Goal: Transaction & Acquisition: Purchase product/service

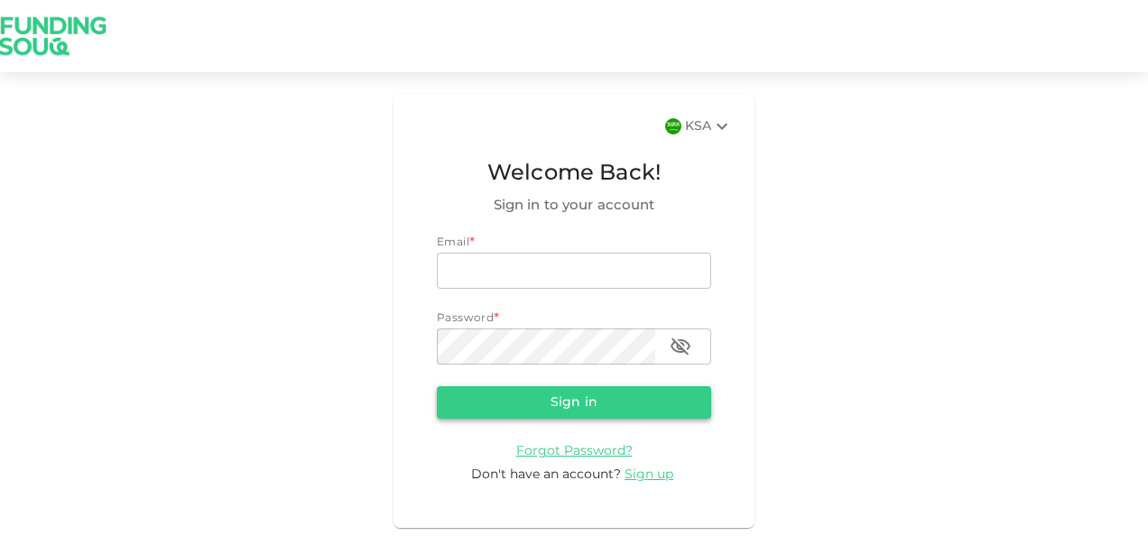
type input "[PERSON_NAME][EMAIL_ADDRESS][DOMAIN_NAME]"
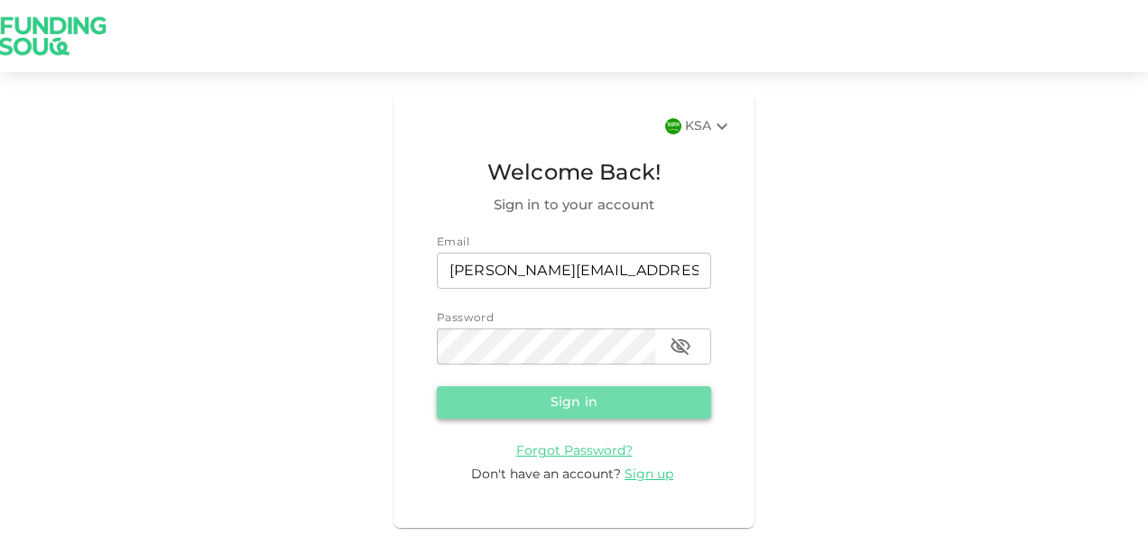
click at [527, 408] on button "Sign in" at bounding box center [574, 402] width 274 height 32
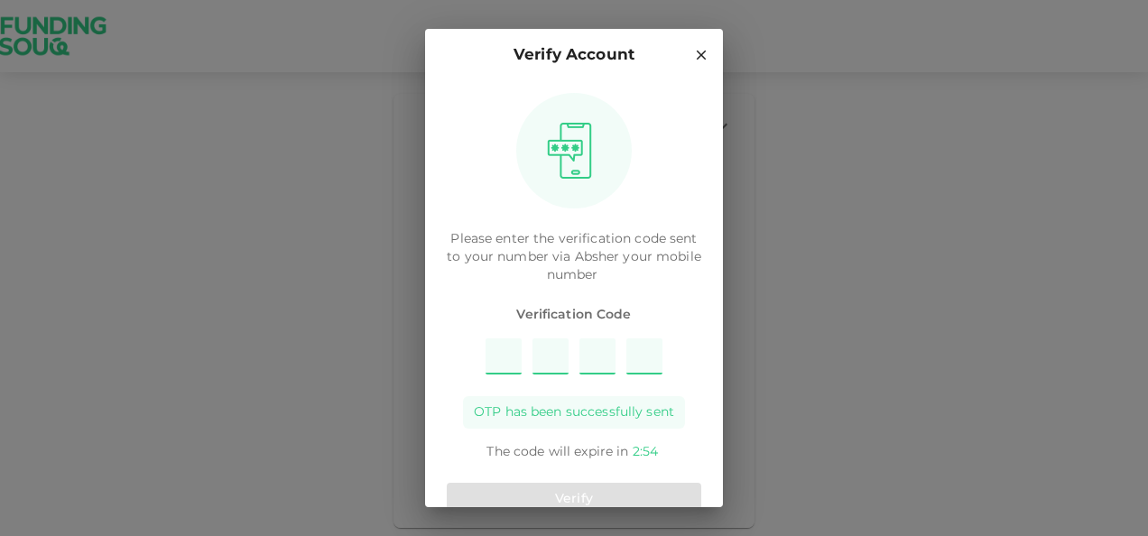
type input "9"
type input "4"
type input "3"
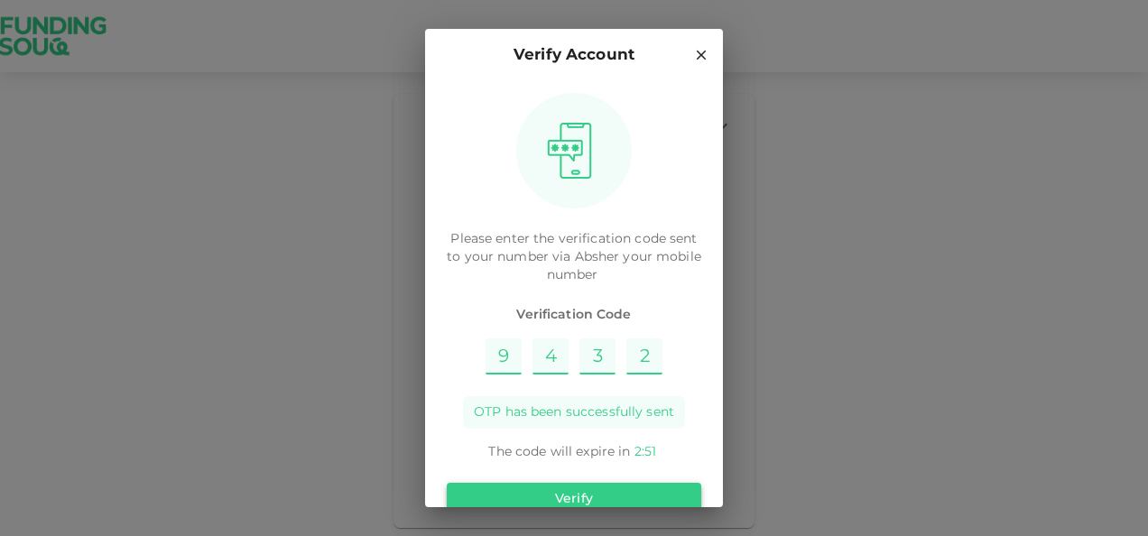
type input "2"
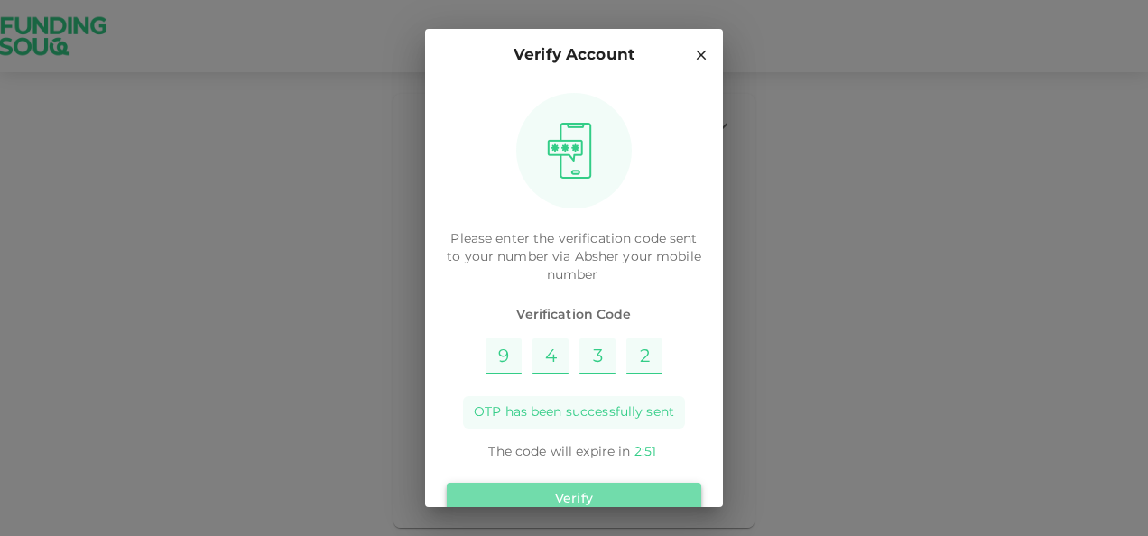
click at [586, 486] on button "Verify" at bounding box center [574, 499] width 255 height 32
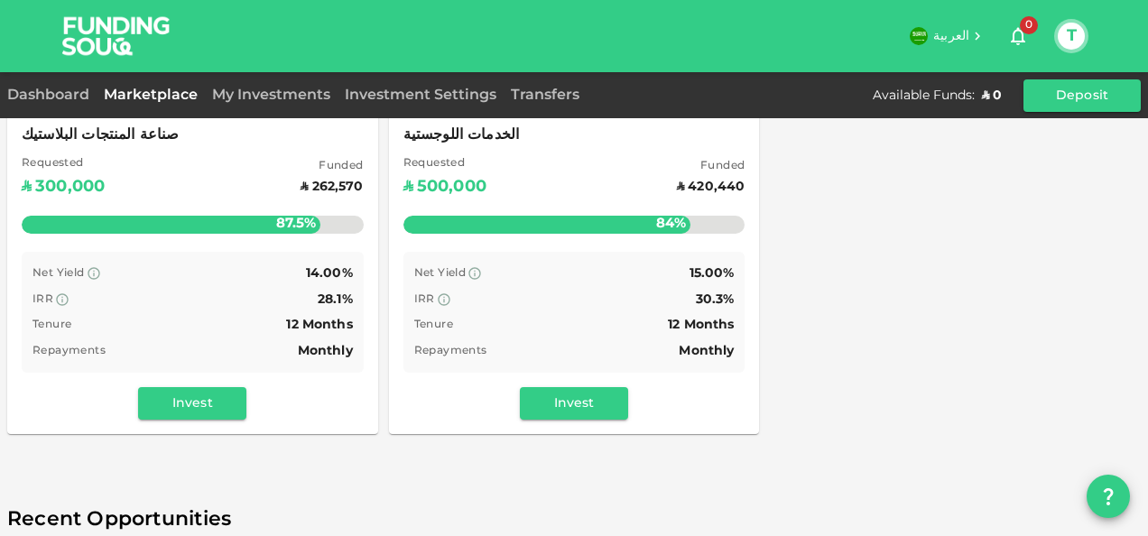
scroll to position [112, 0]
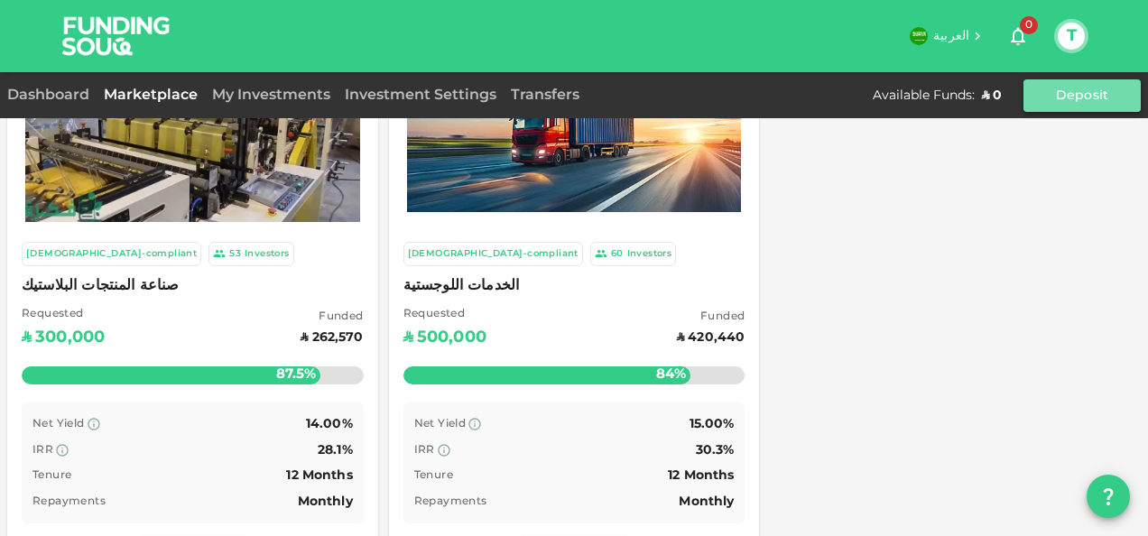
click at [1069, 105] on button "Deposit" at bounding box center [1082, 95] width 117 height 32
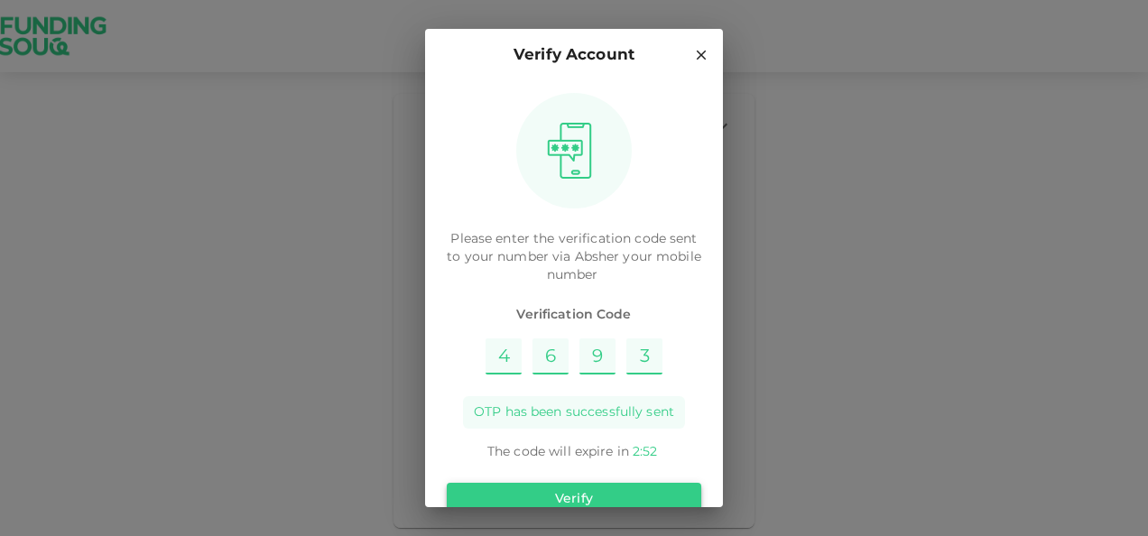
type input "3"
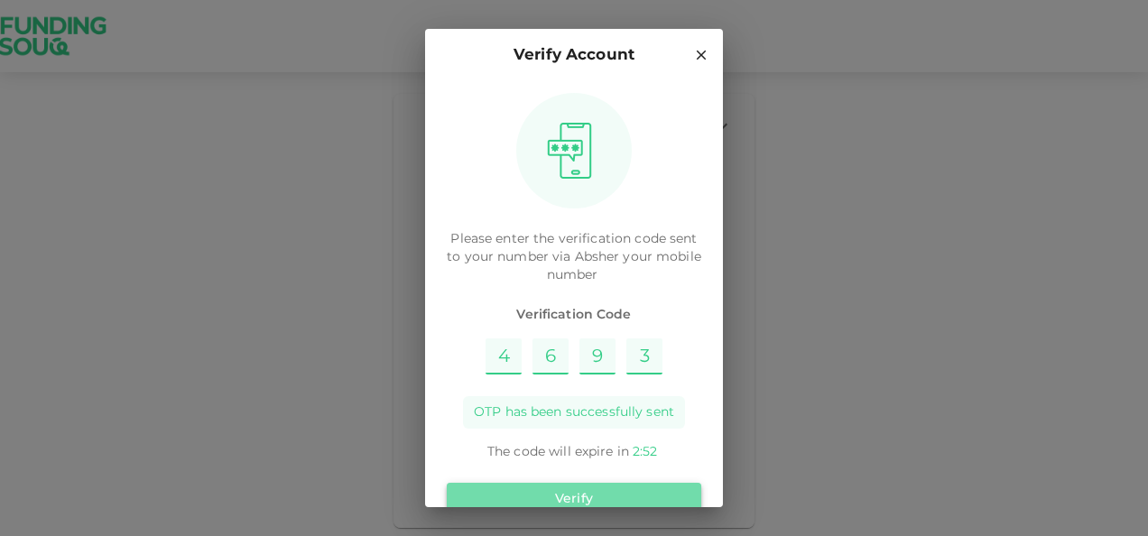
click at [636, 493] on button "Verify" at bounding box center [574, 499] width 255 height 32
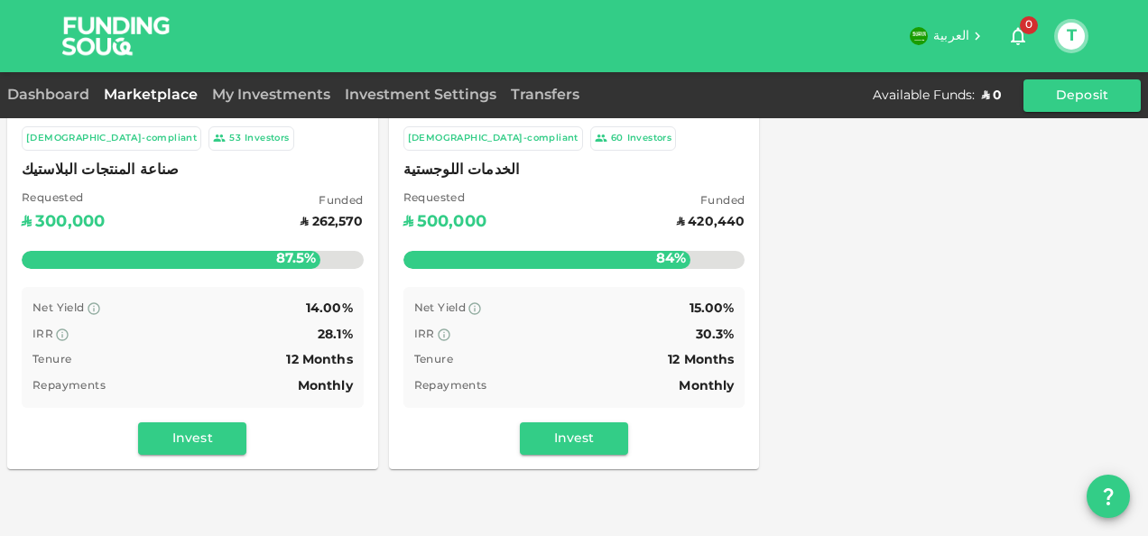
scroll to position [226, 0]
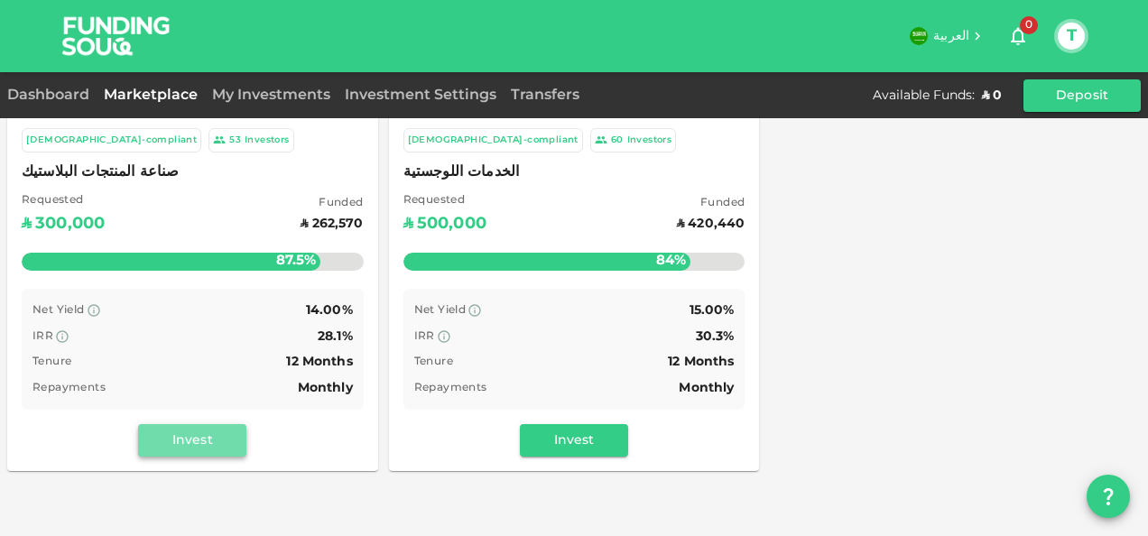
click at [220, 441] on button "Invest" at bounding box center [192, 440] width 108 height 32
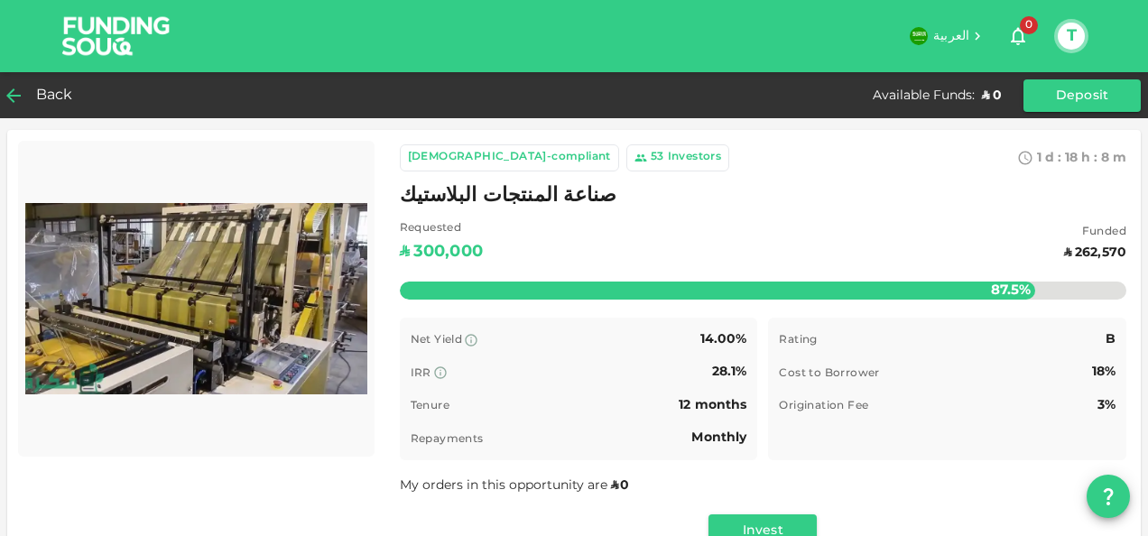
click at [25, 97] on div "Back" at bounding box center [43, 95] width 73 height 25
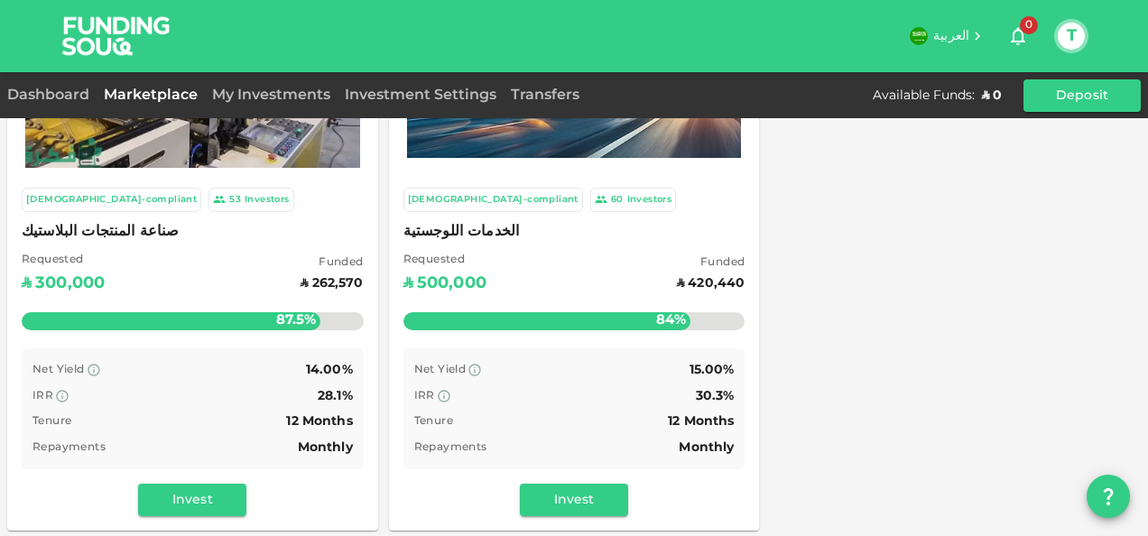
scroll to position [164, 0]
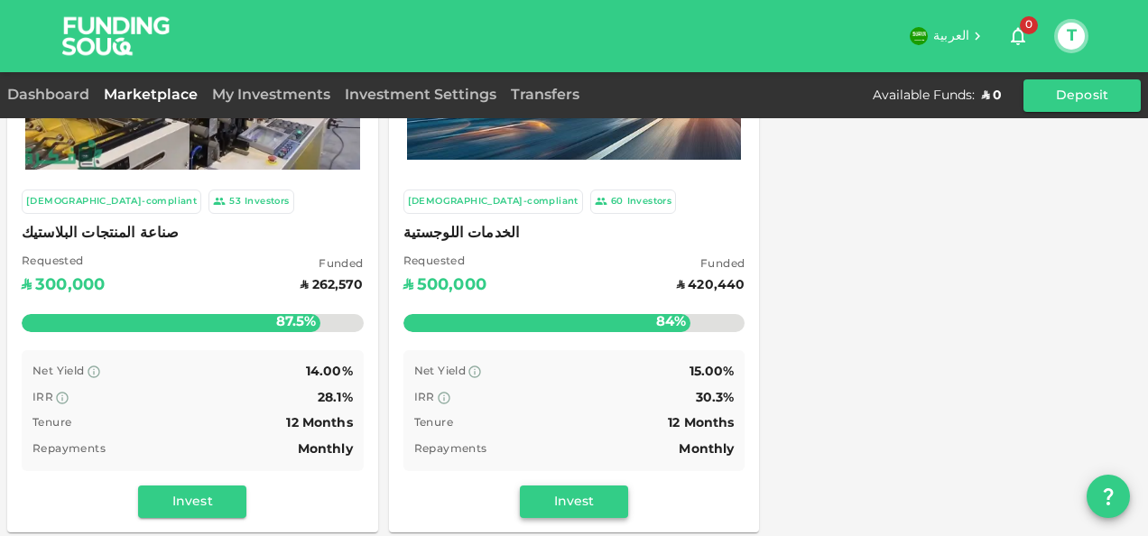
click at [595, 502] on button "Invest" at bounding box center [574, 502] width 108 height 32
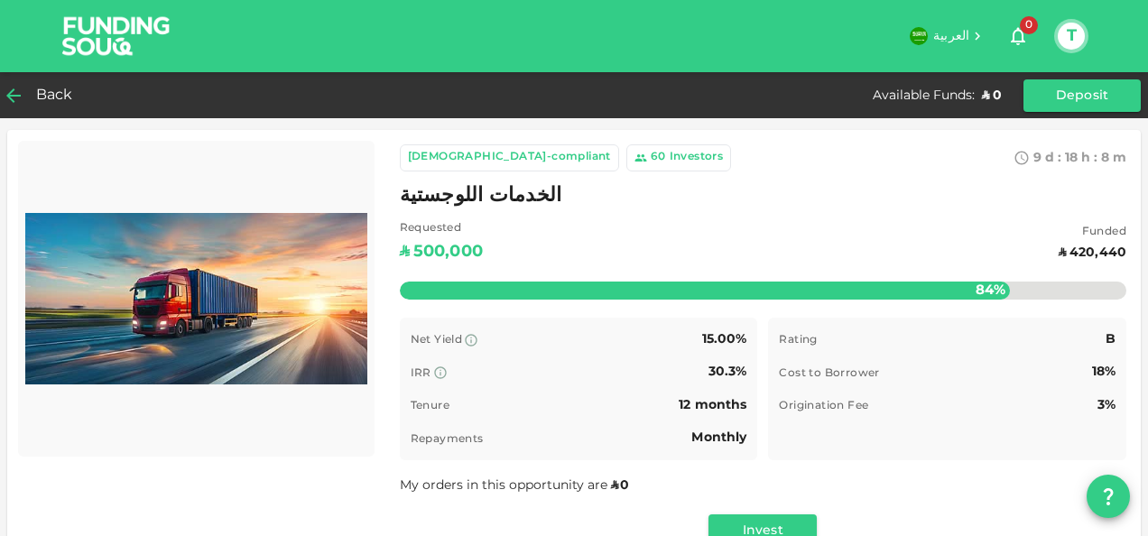
click at [56, 88] on span "Back" at bounding box center [54, 95] width 37 height 25
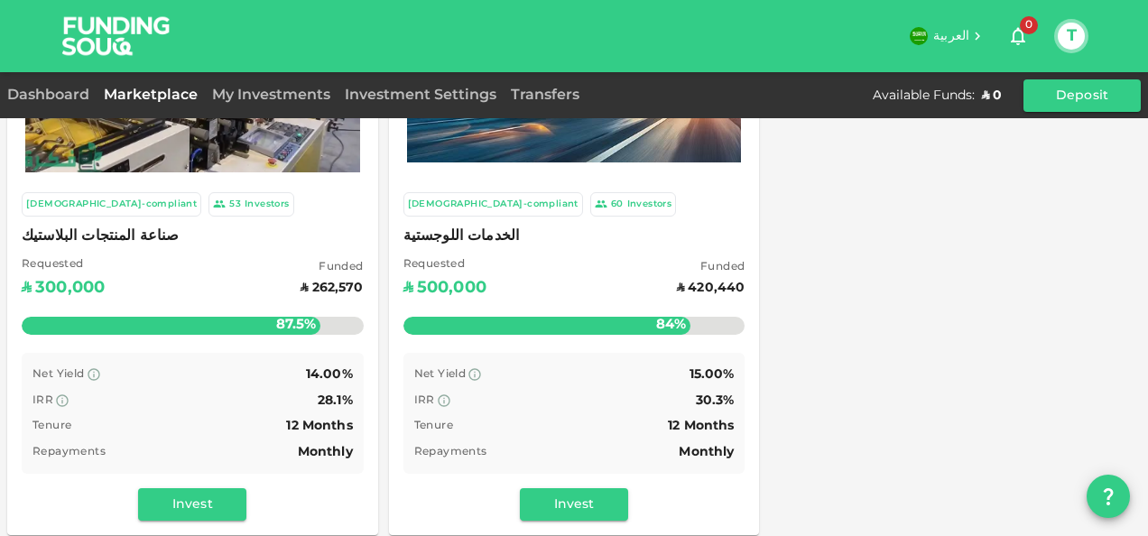
scroll to position [216, 0]
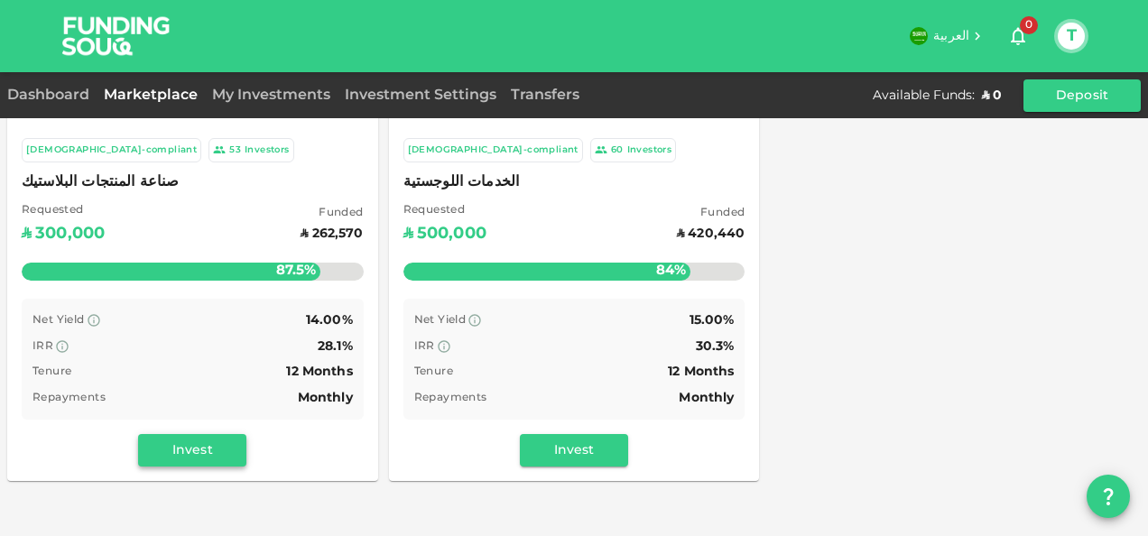
click at [211, 435] on button "Invest" at bounding box center [192, 450] width 108 height 32
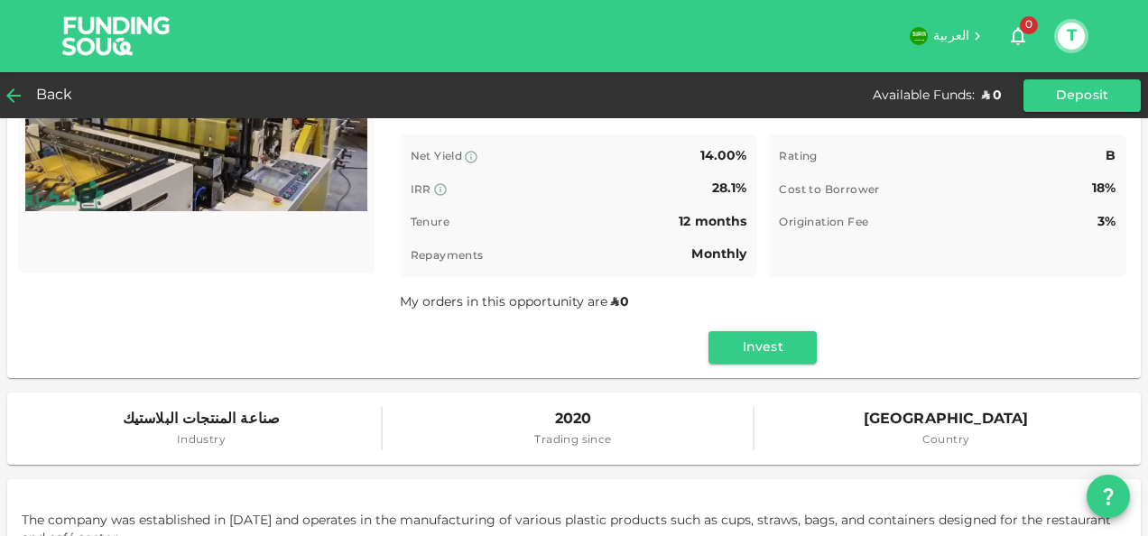
scroll to position [188, 0]
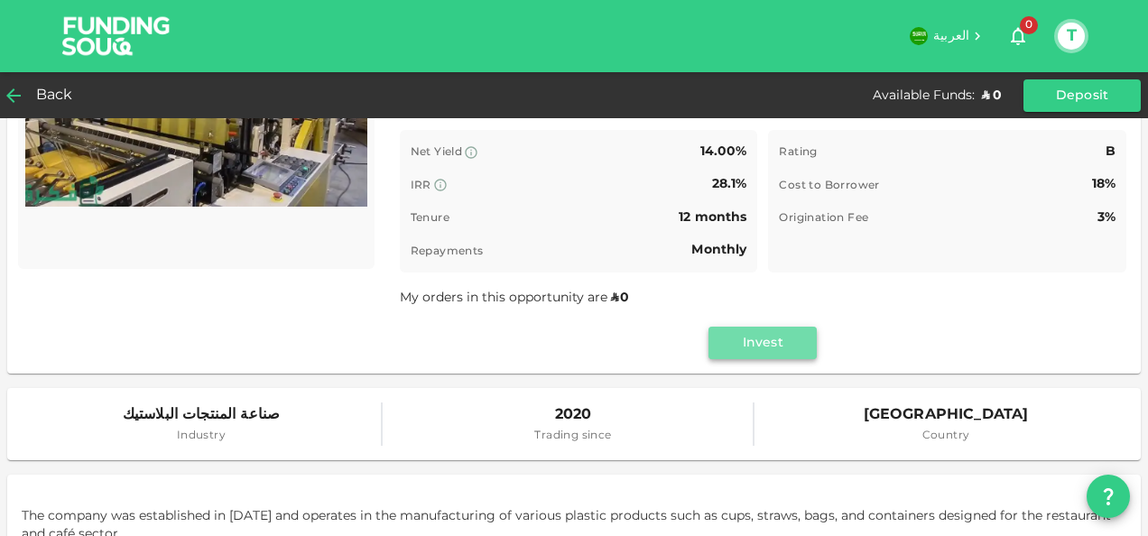
click at [769, 343] on button "Invest" at bounding box center [763, 343] width 108 height 32
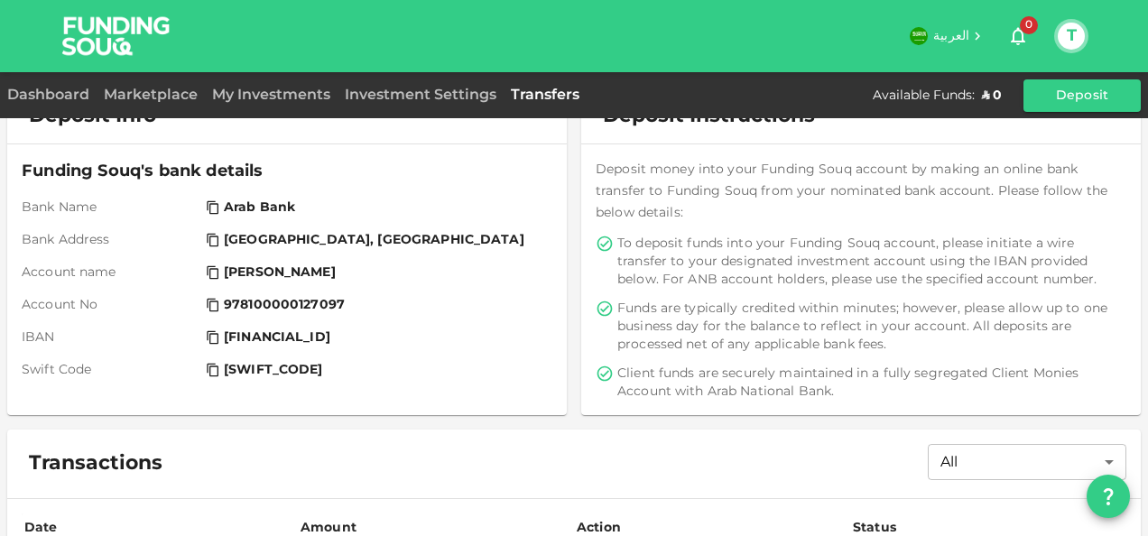
scroll to position [108, 0]
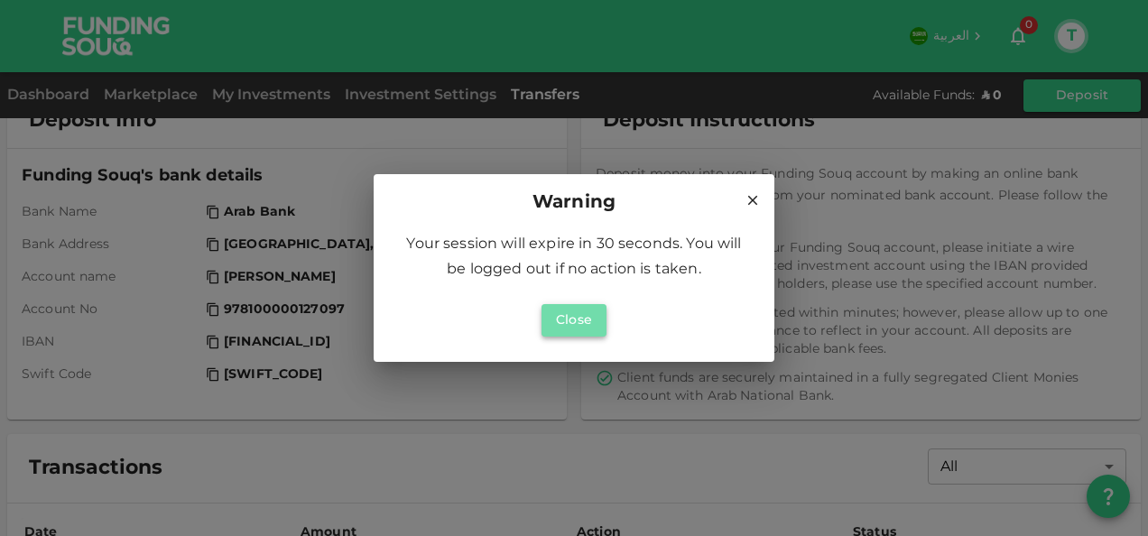
click at [582, 318] on button "Close" at bounding box center [574, 320] width 65 height 32
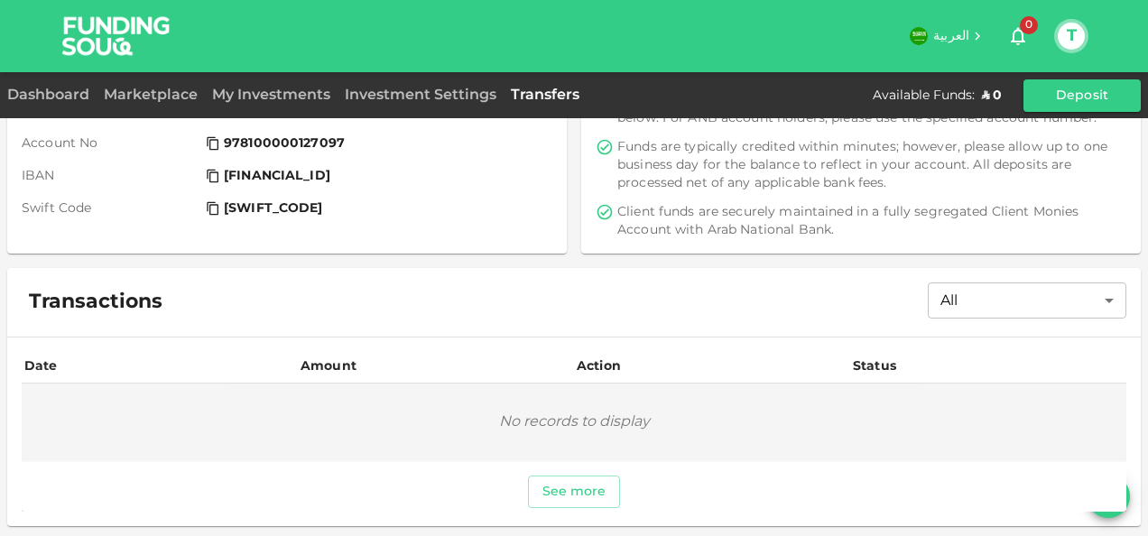
scroll to position [0, 0]
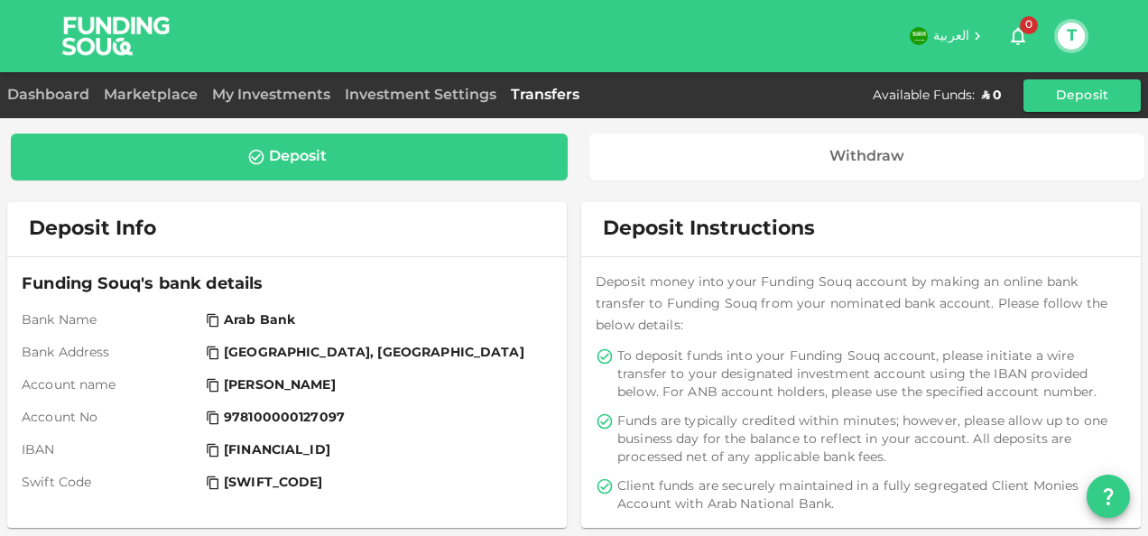
click at [352, 159] on div "Deposit" at bounding box center [289, 157] width 528 height 18
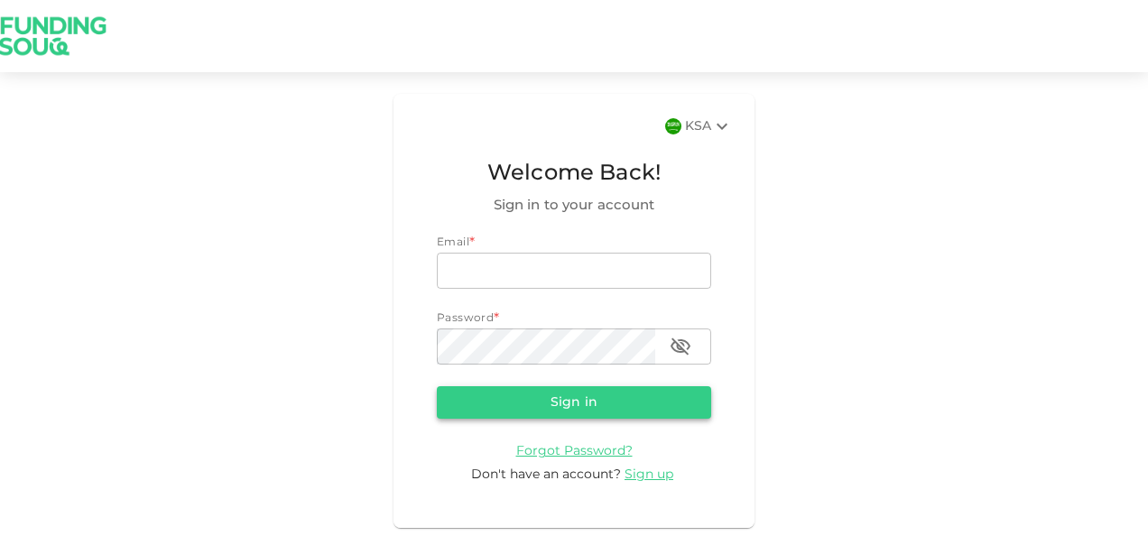
type input "[PERSON_NAME][EMAIL_ADDRESS][DOMAIN_NAME]"
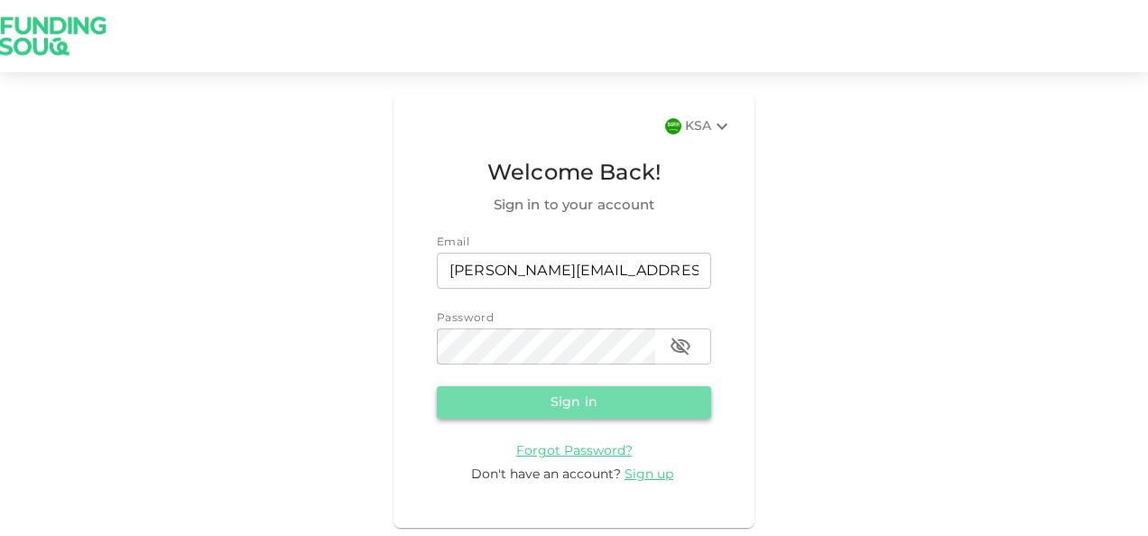
click at [603, 389] on button "Sign in" at bounding box center [574, 402] width 274 height 32
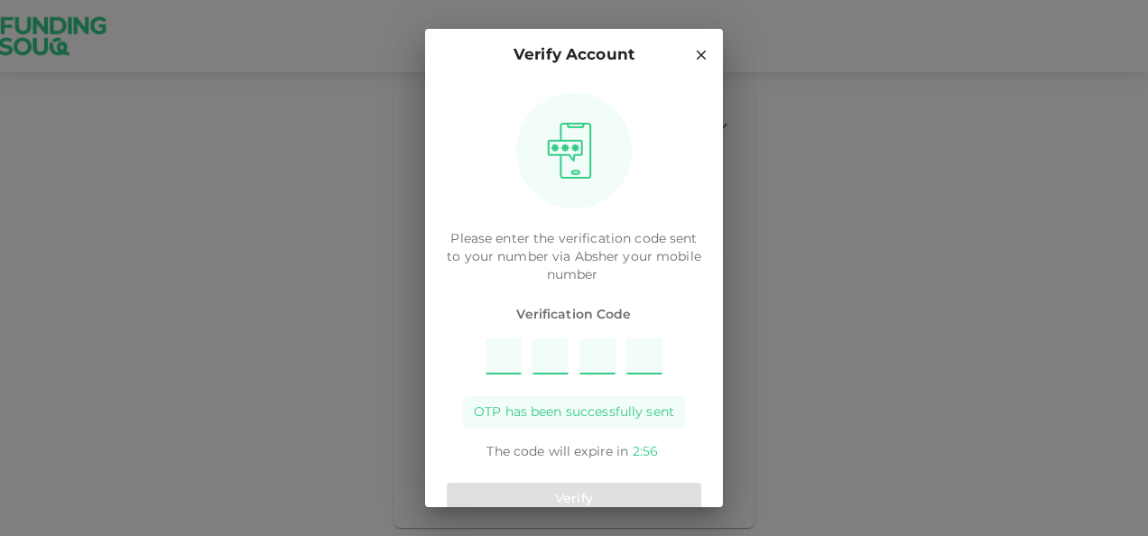
type input "2"
type input "8"
type input "9"
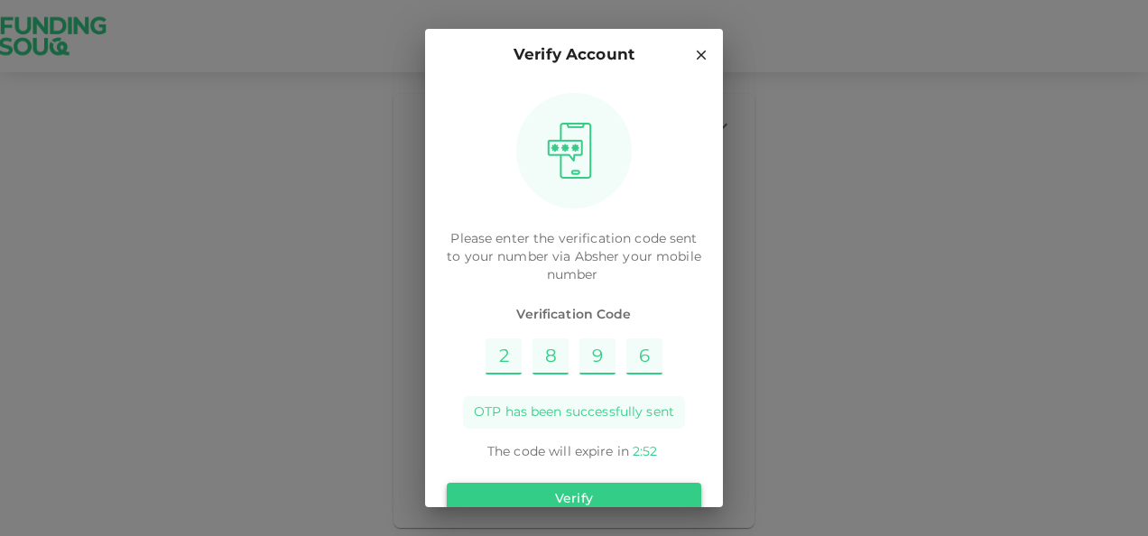
type input "6"
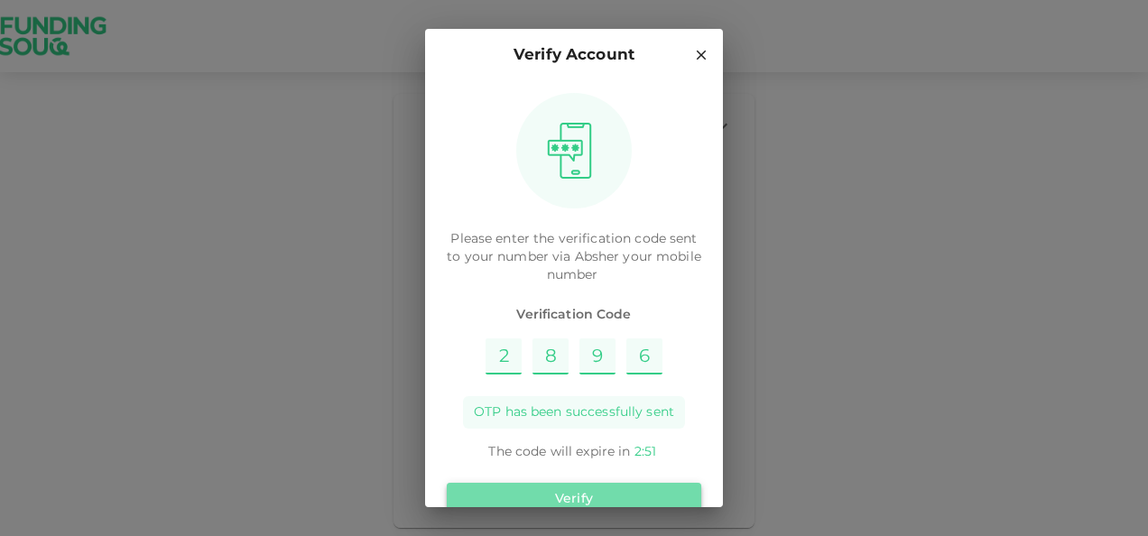
click at [584, 496] on button "Verify" at bounding box center [574, 499] width 255 height 32
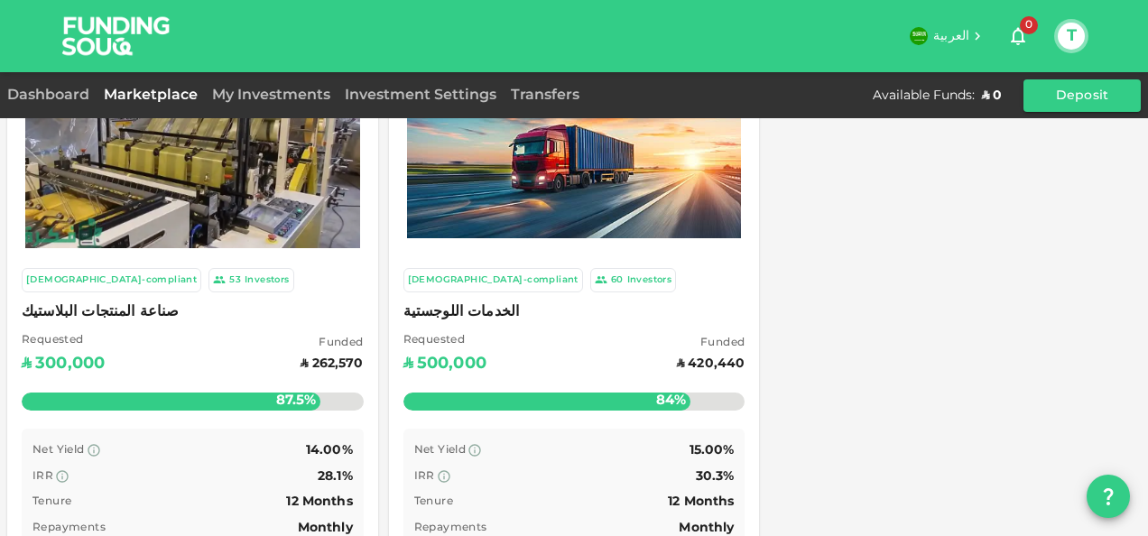
scroll to position [184, 0]
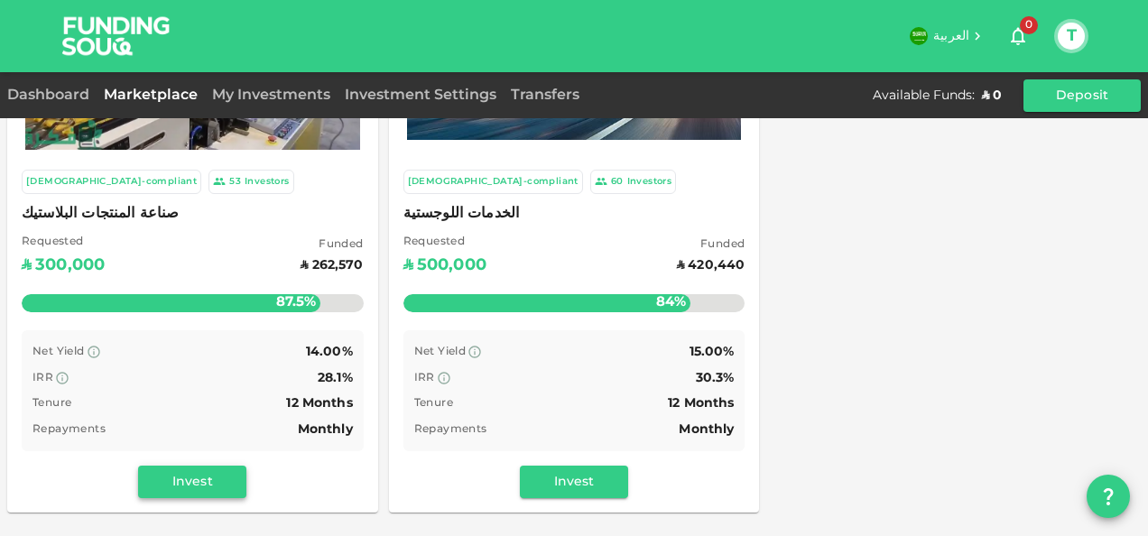
click at [199, 468] on button "Invest" at bounding box center [192, 482] width 108 height 32
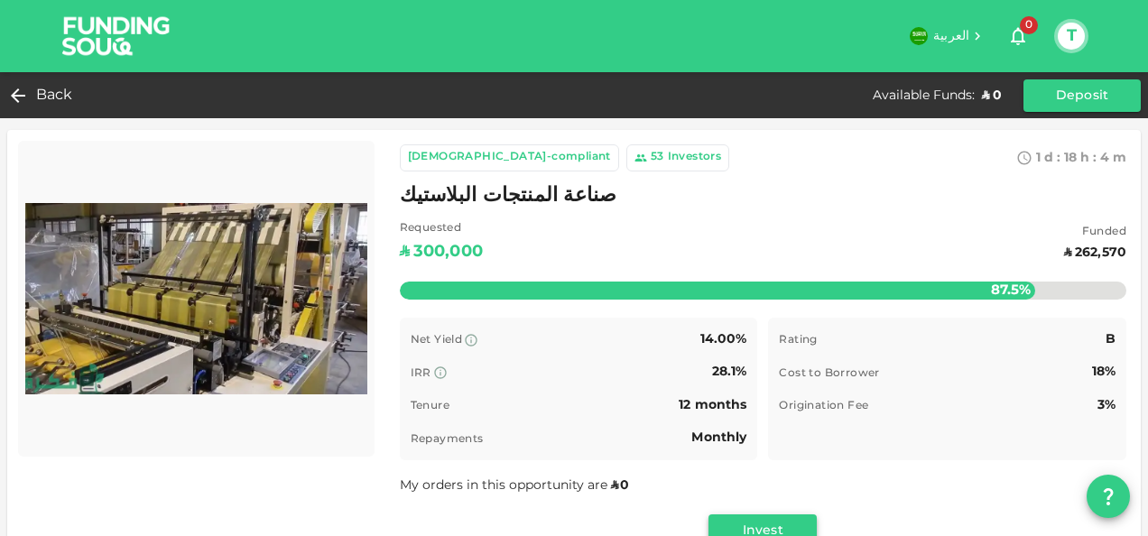
click at [769, 531] on button "Invest" at bounding box center [763, 531] width 108 height 32
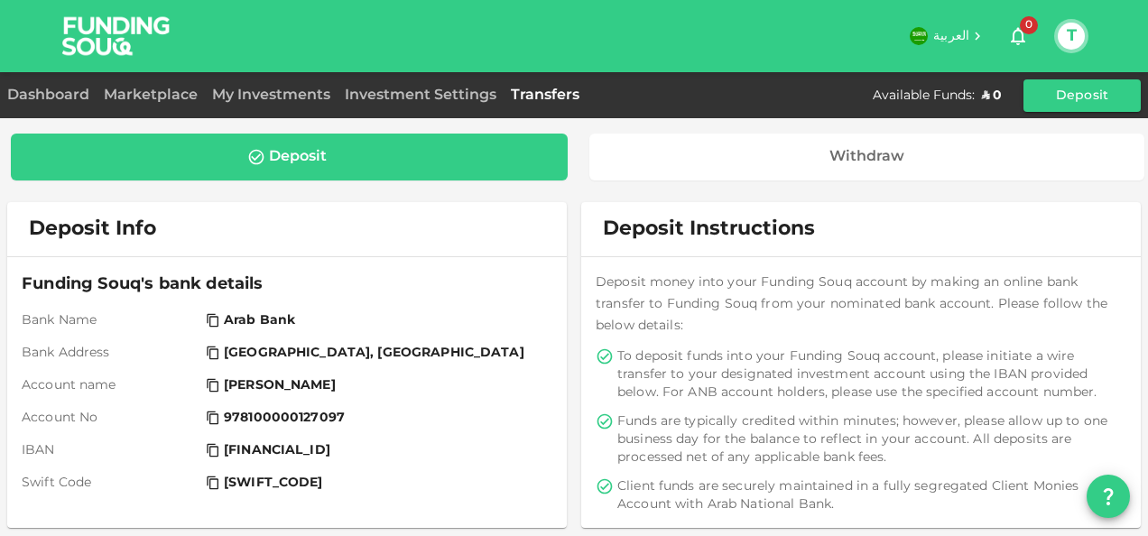
drag, startPoint x: 413, startPoint y: 448, endPoint x: 224, endPoint y: 451, distance: 188.7
click at [224, 451] on span "SA0830100978100000127097" at bounding box center [277, 450] width 107 height 18
copy span "SA0830100978100000127097"
click at [413, 426] on div "Funding Souq's bank details Bank Name Arab Bank Bank Address Riyadh, Saudi Arab…" at bounding box center [287, 382] width 531 height 220
drag, startPoint x: 415, startPoint y: 450, endPoint x: 223, endPoint y: 452, distance: 192.3
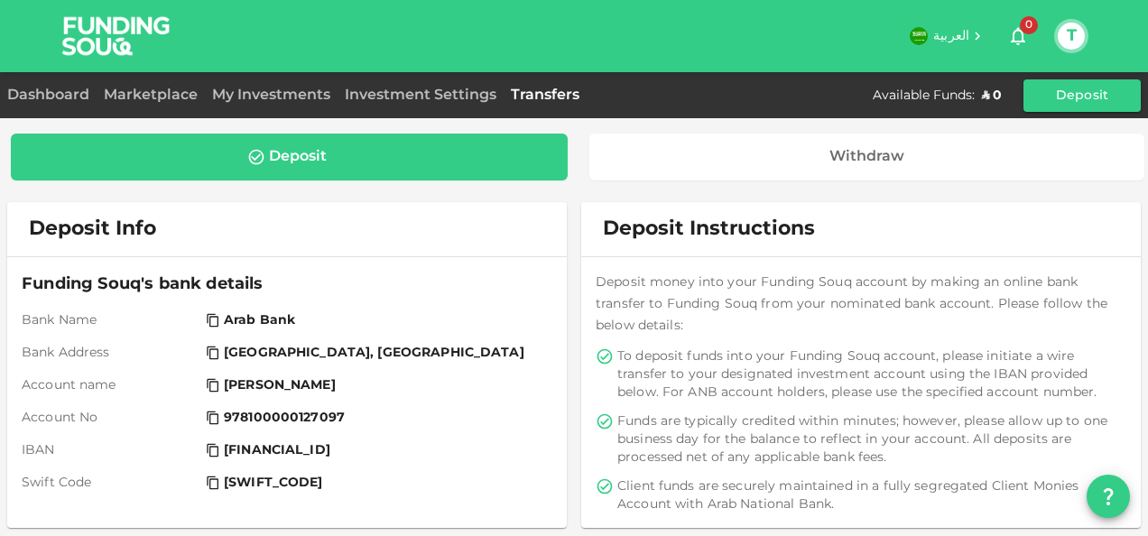
click at [223, 452] on div "SA0830100978100000127097" at bounding box center [375, 450] width 339 height 18
copy span "SA0830100978100000127097"
click at [417, 469] on div "Funding Souq's bank details Bank Name Arab Bank Bank Address Riyadh, Saudi Arab…" at bounding box center [287, 382] width 531 height 220
drag, startPoint x: 413, startPoint y: 453, endPoint x: 244, endPoint y: 466, distance: 169.3
click at [244, 466] on div "Funding Souq's bank details Bank Name Arab Bank Bank Address Riyadh, Saudi Arab…" at bounding box center [287, 382] width 531 height 220
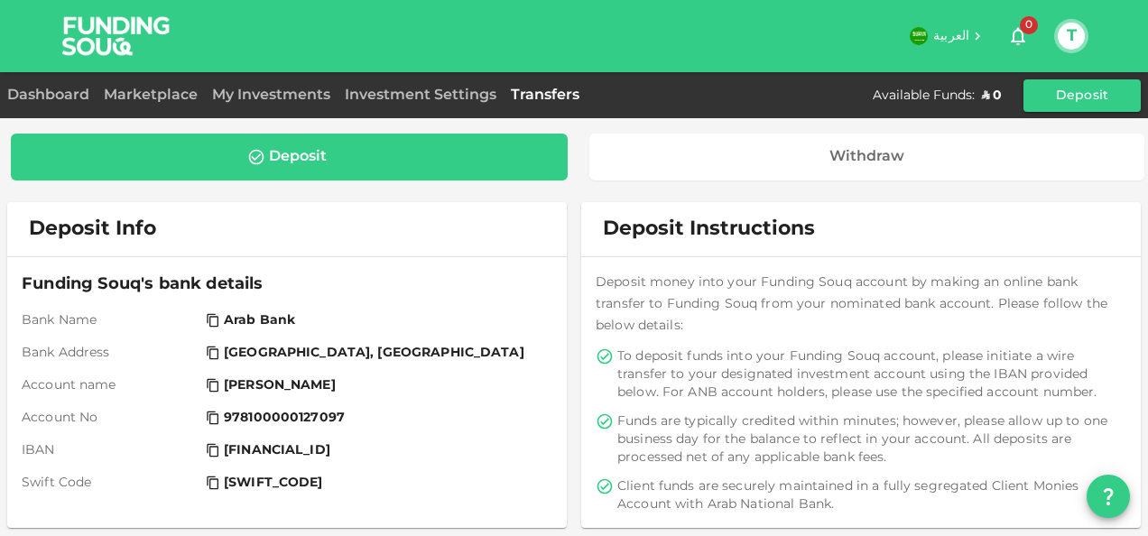
copy span "0830100978100000127097"
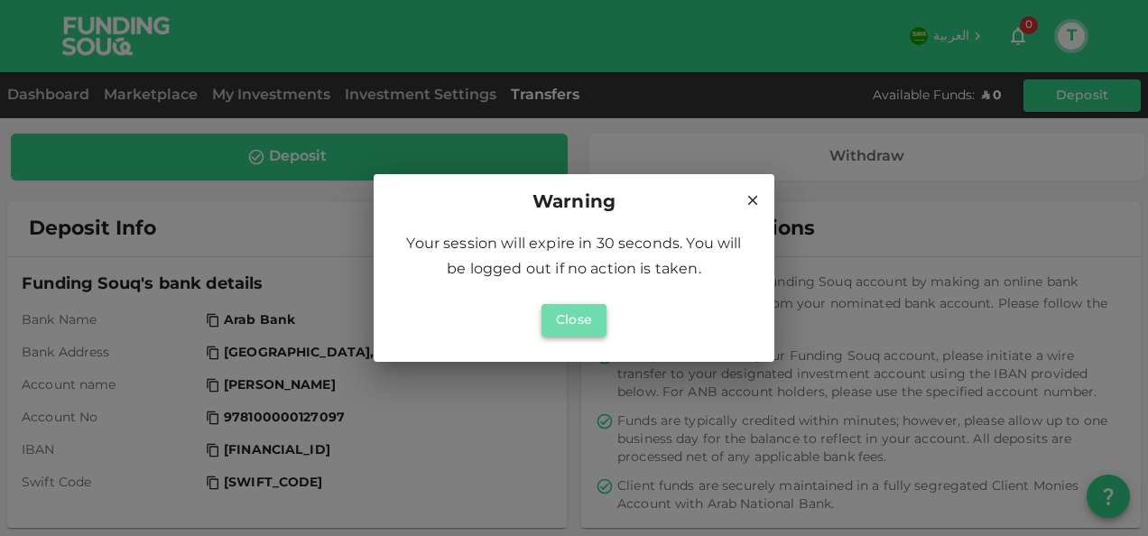
click at [590, 320] on button "Close" at bounding box center [574, 320] width 65 height 32
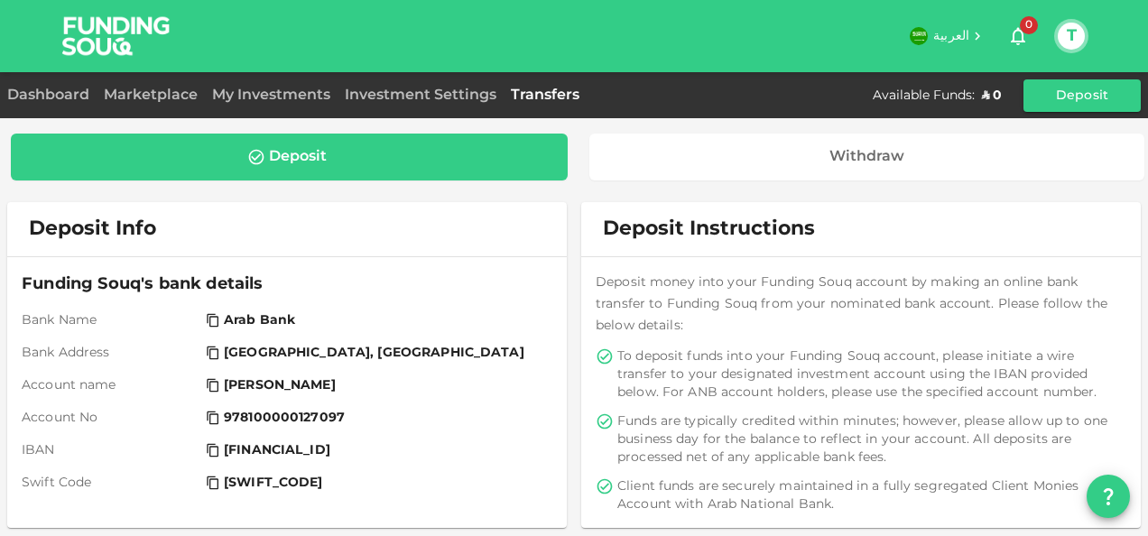
drag, startPoint x: 413, startPoint y: 453, endPoint x: 354, endPoint y: 445, distance: 59.2
click at [76, 97] on link "Dashboard" at bounding box center [51, 95] width 89 height 14
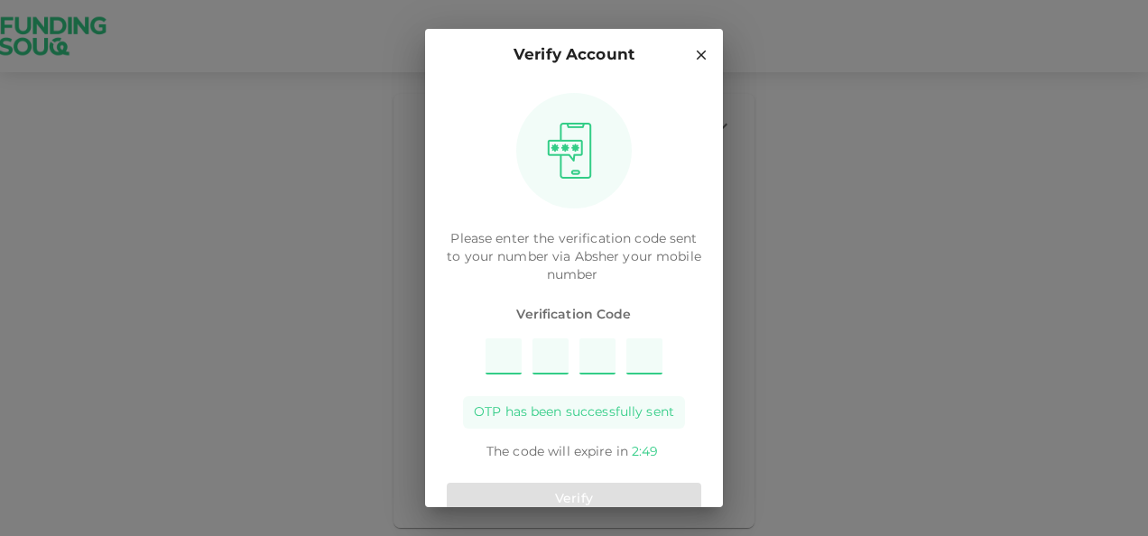
type input "6"
type input "3"
type input "5"
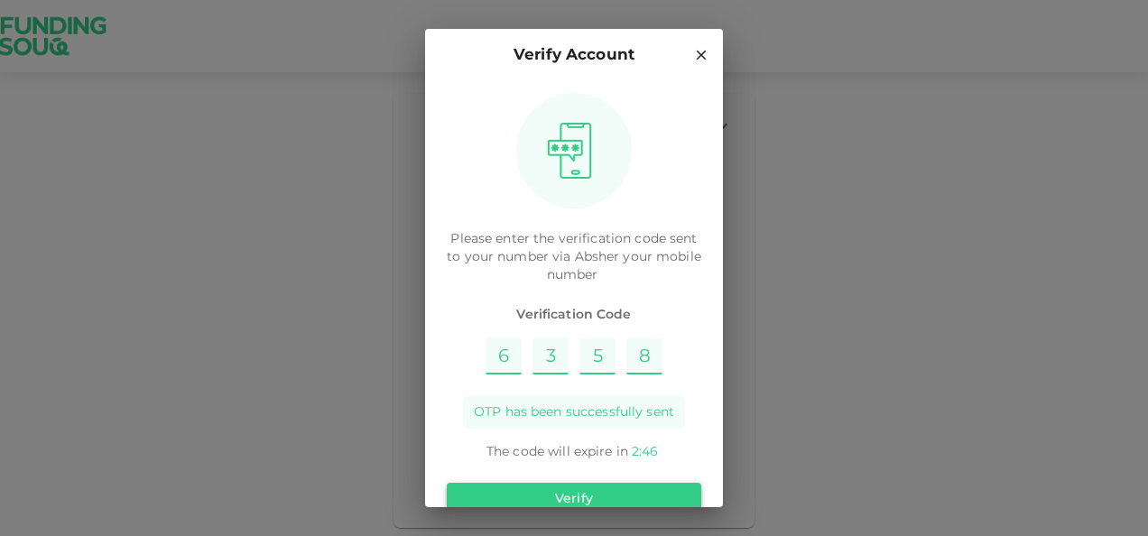
type input "8"
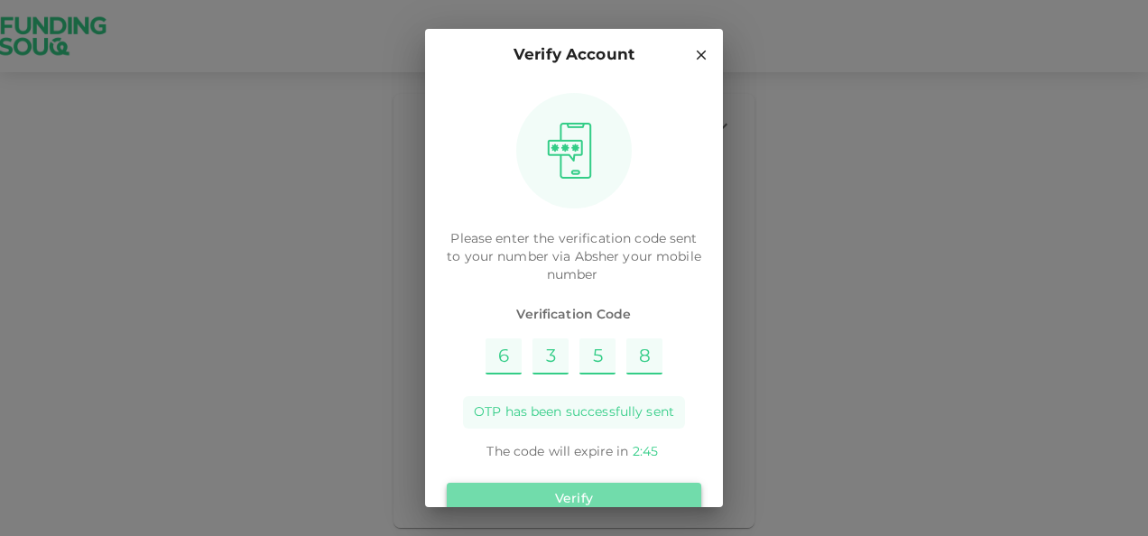
click at [587, 494] on button "Verify" at bounding box center [574, 499] width 255 height 32
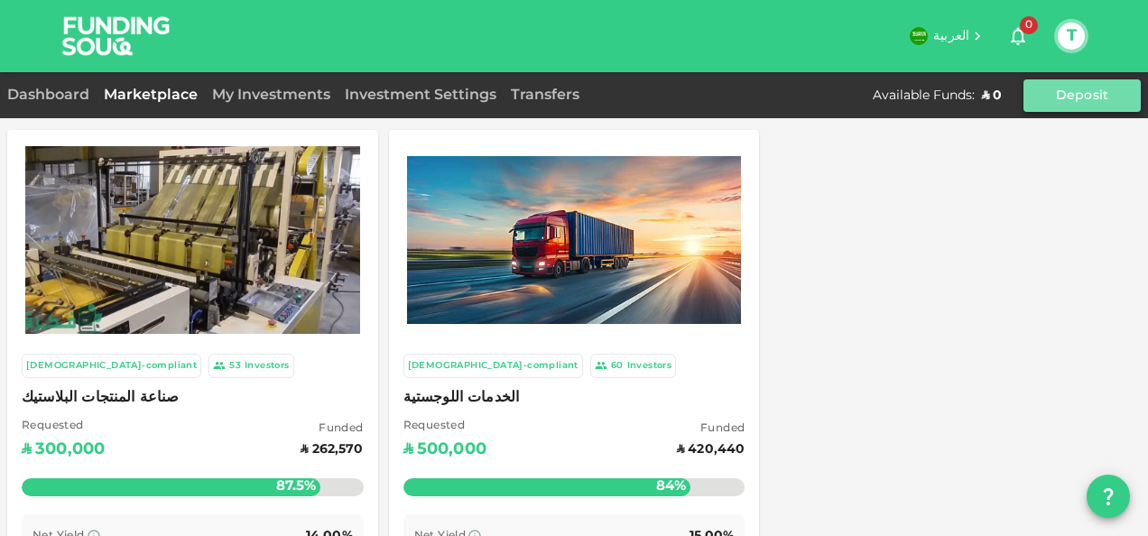
click at [1051, 89] on button "Deposit" at bounding box center [1082, 95] width 117 height 32
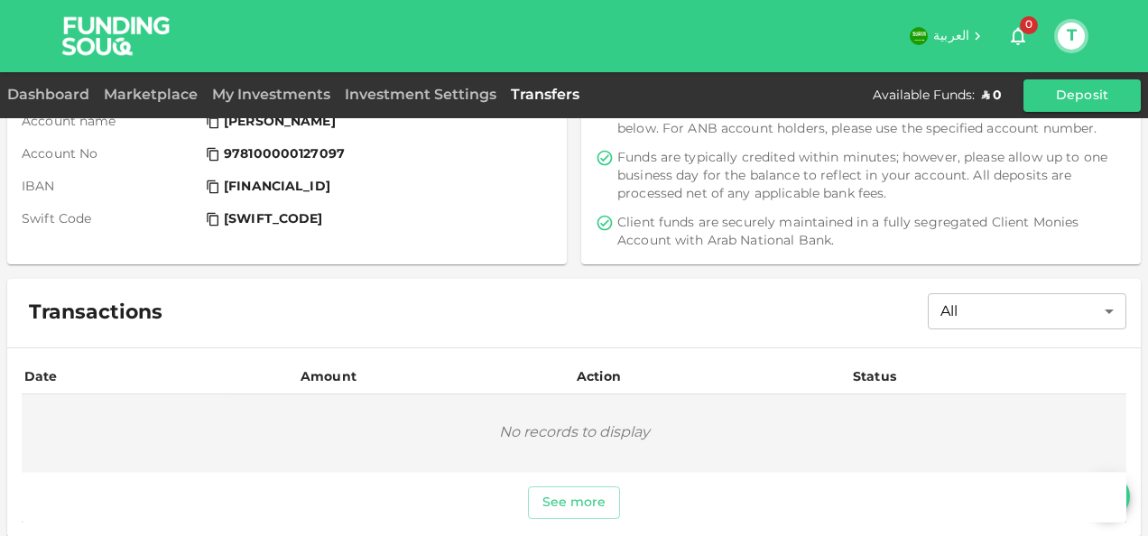
scroll to position [274, 0]
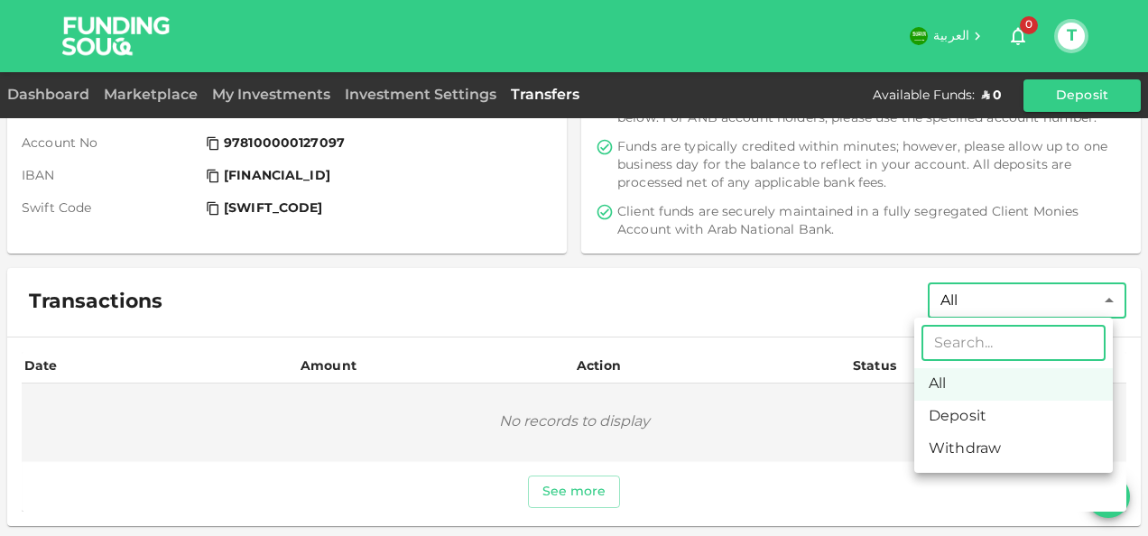
click at [1034, 306] on body "العربية 0 T Dashboard Marketplace My Investments Investment Settings Transfers …" at bounding box center [574, 268] width 1148 height 536
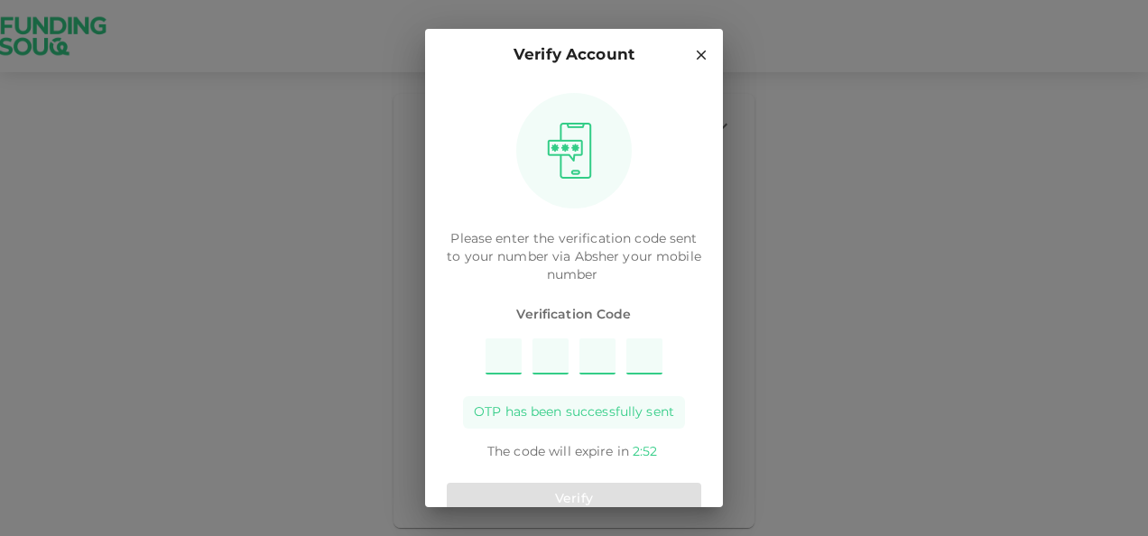
type input "5"
type input "4"
type input "7"
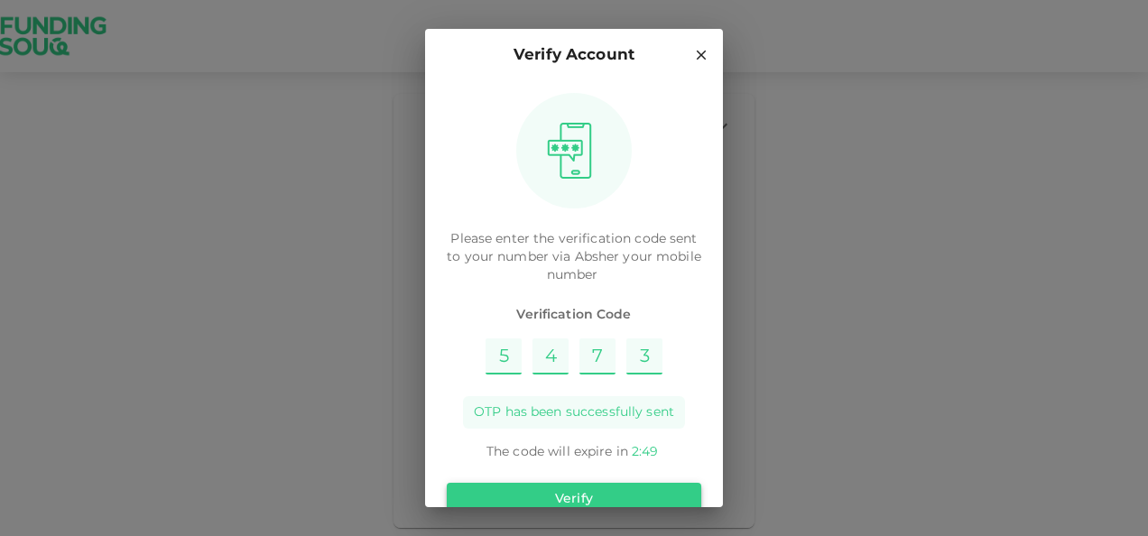
type input "3"
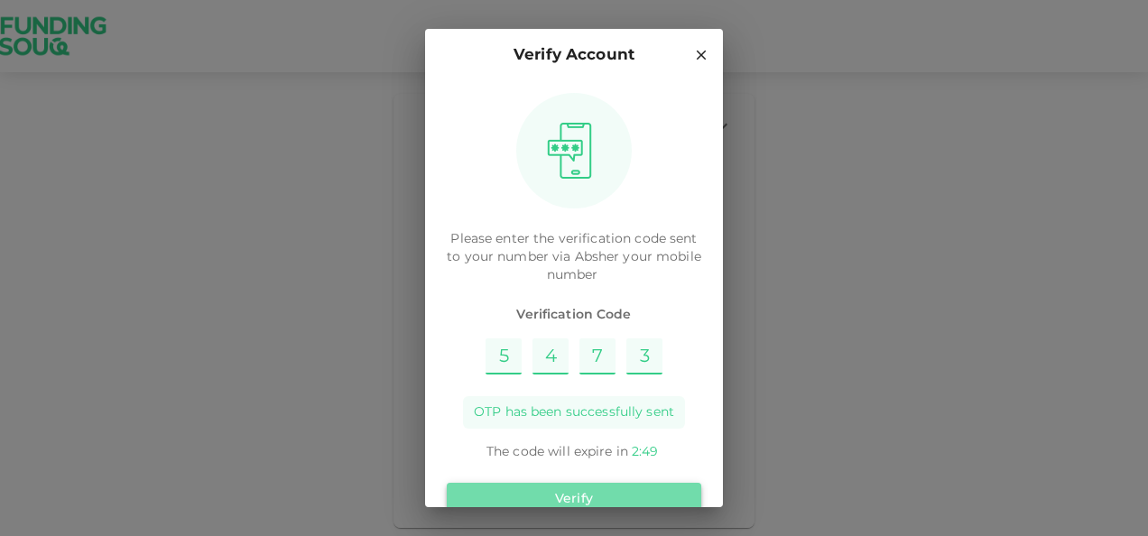
click at [635, 493] on button "Verify" at bounding box center [574, 499] width 255 height 32
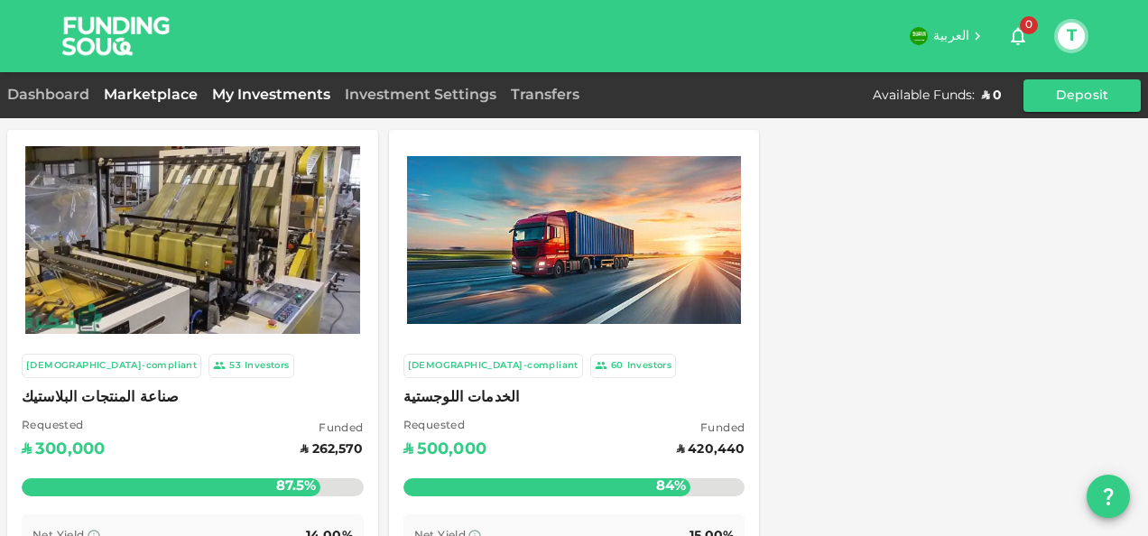
click at [293, 96] on link "My Investments" at bounding box center [271, 95] width 133 height 14
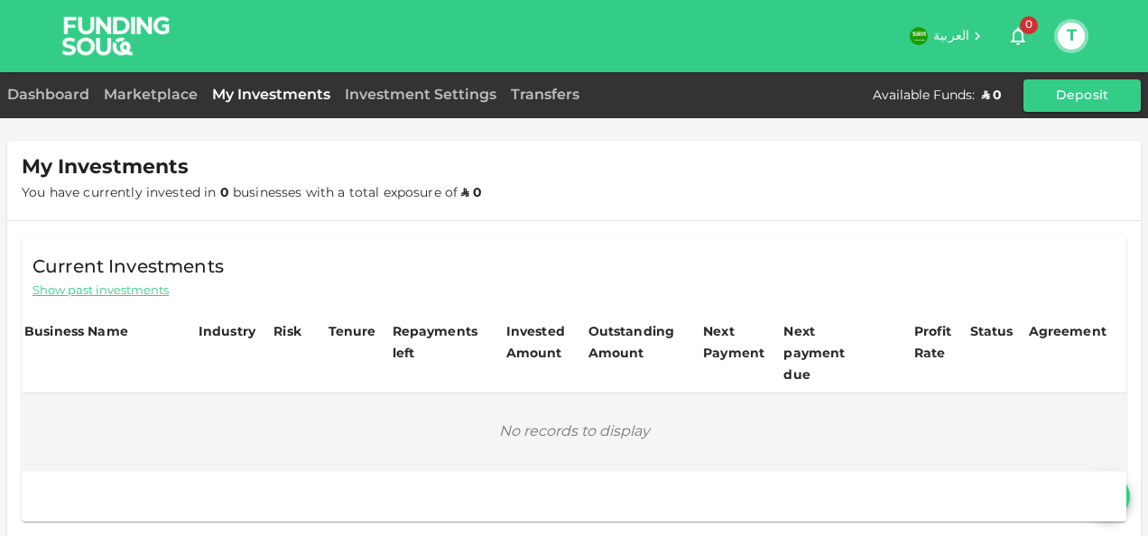
click at [398, 106] on div "Investment Settings" at bounding box center [421, 96] width 166 height 22
click at [408, 93] on link "Investment Settings" at bounding box center [421, 95] width 166 height 14
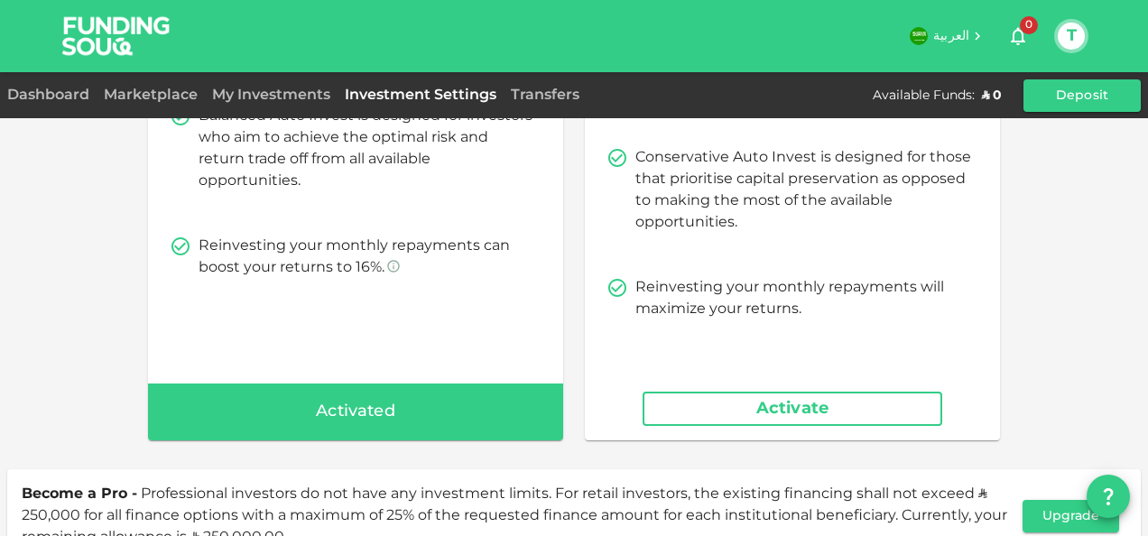
scroll to position [172, 0]
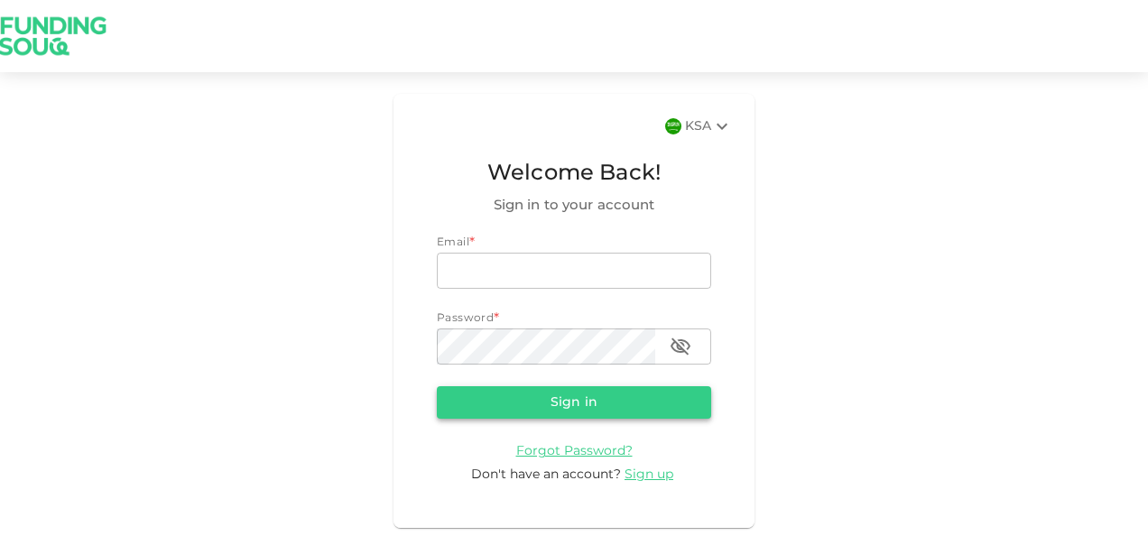
type input "[PERSON_NAME][EMAIL_ADDRESS][DOMAIN_NAME]"
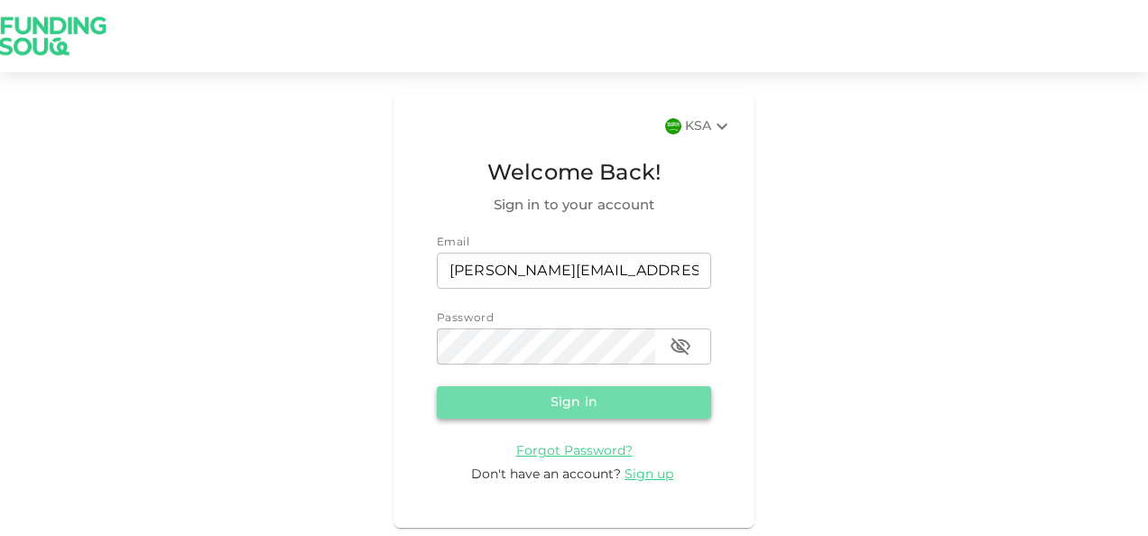
click at [598, 404] on button "Sign in" at bounding box center [574, 402] width 274 height 32
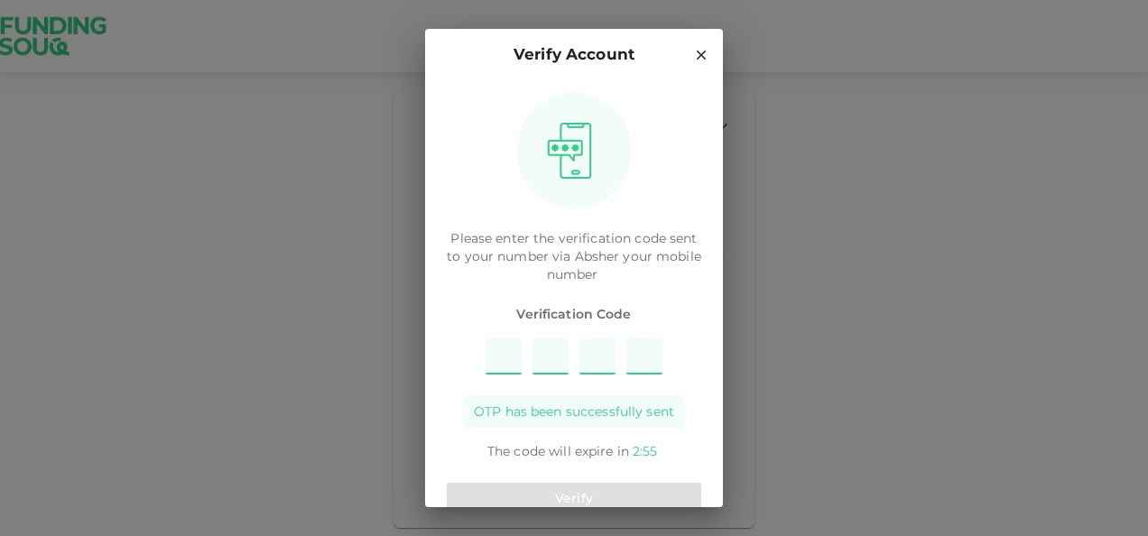
type input "6"
type input "4"
type input "5"
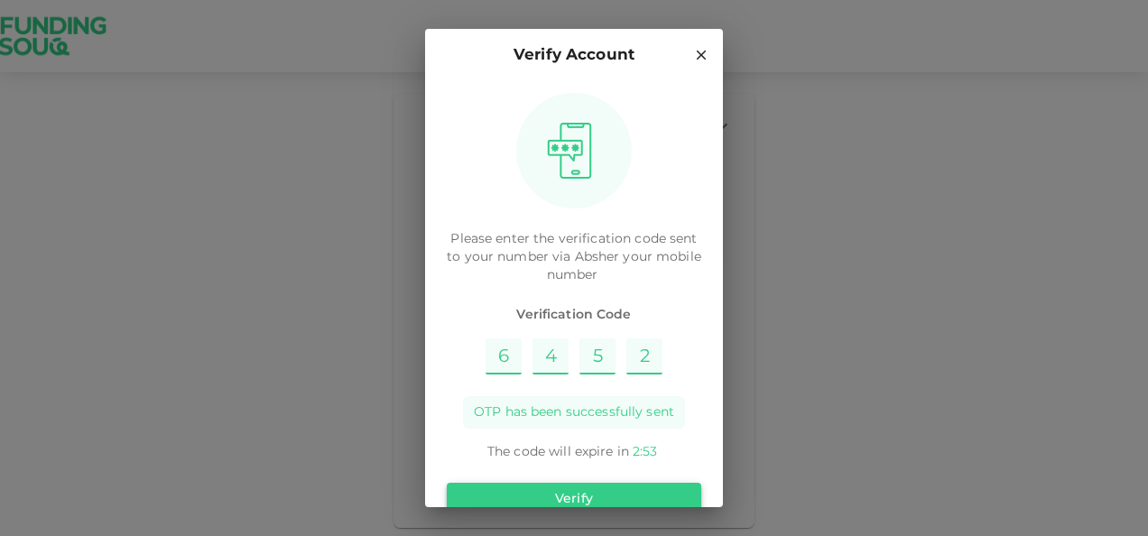
type input "2"
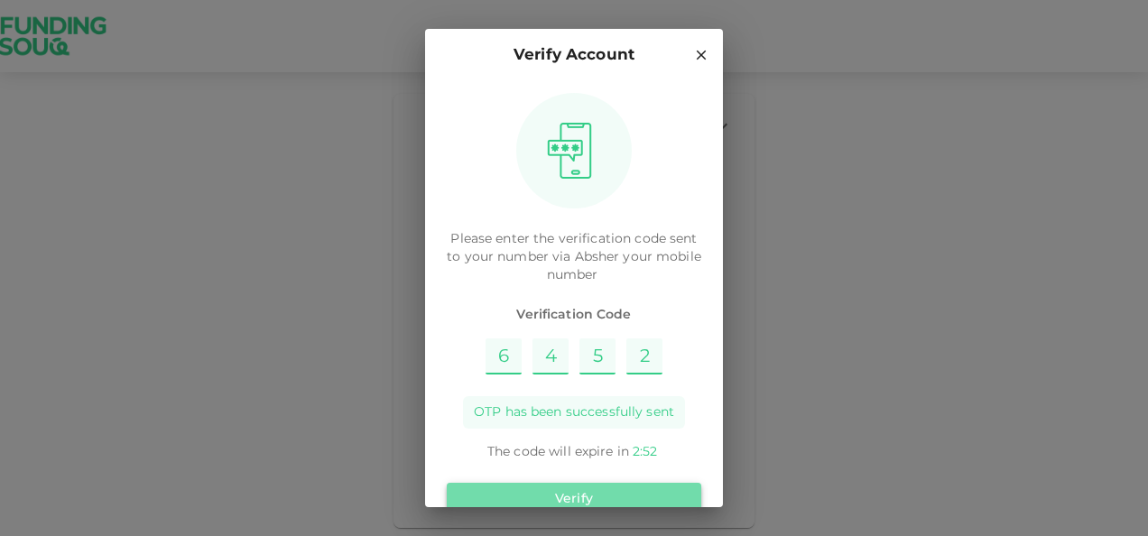
click at [617, 490] on button "Verify" at bounding box center [574, 499] width 255 height 32
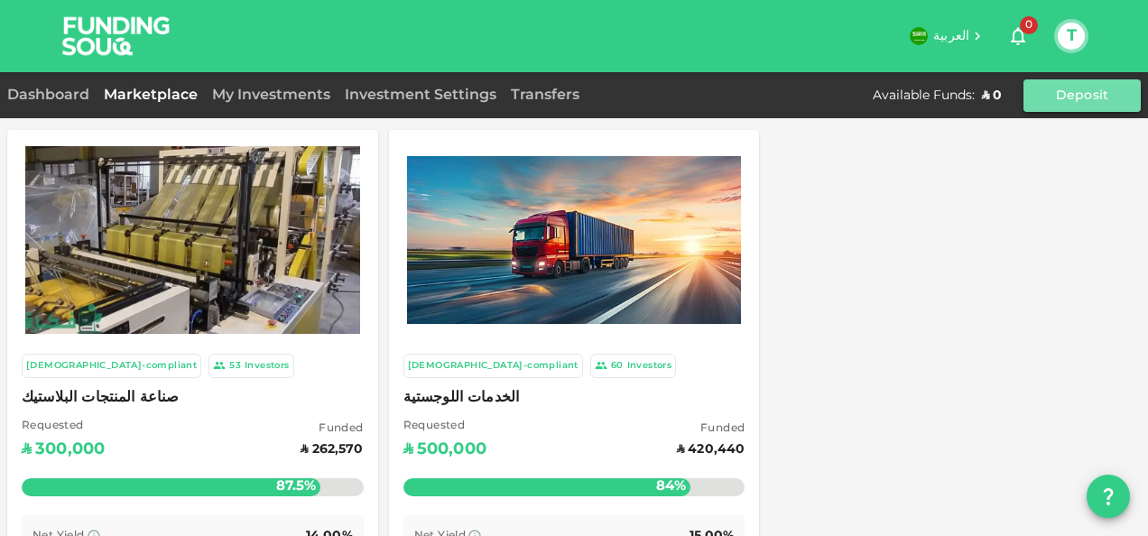
click at [1062, 98] on button "Deposit" at bounding box center [1082, 95] width 117 height 32
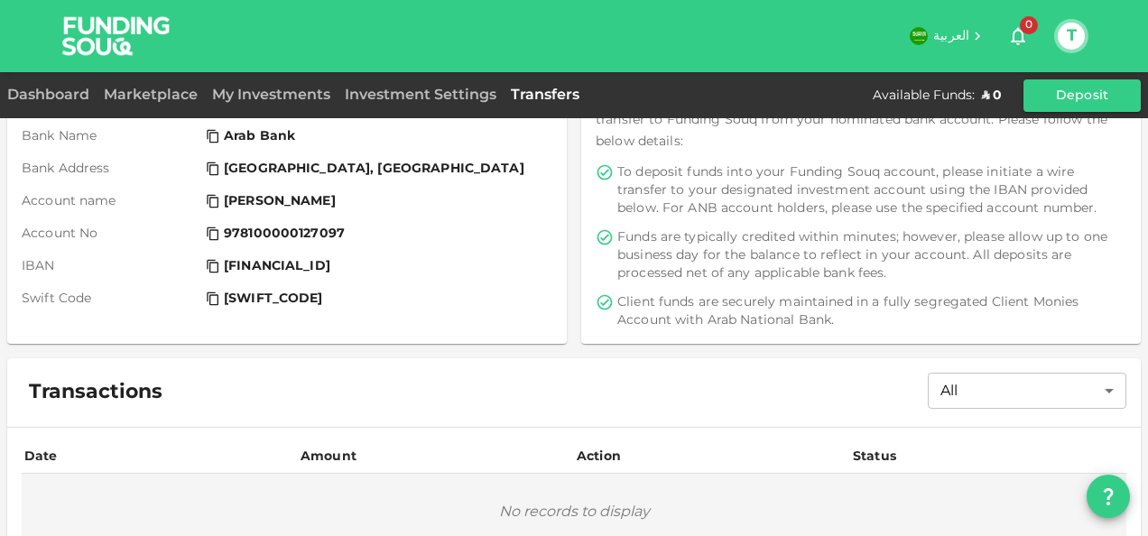
scroll to position [274, 0]
